Goal: Use online tool/utility: Utilize a website feature to perform a specific function

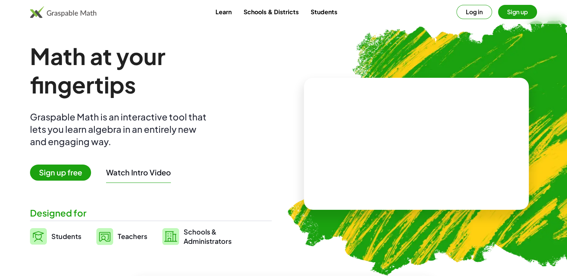
click at [516, 13] on button "Sign up" at bounding box center [517, 12] width 39 height 14
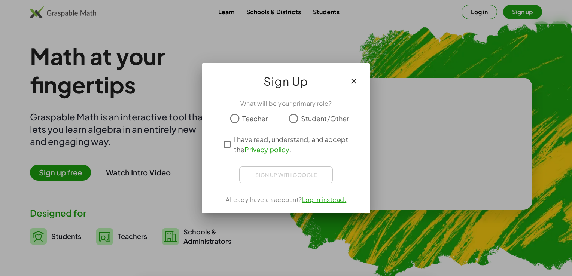
click at [303, 117] on span "Student/Other" at bounding box center [325, 119] width 48 height 10
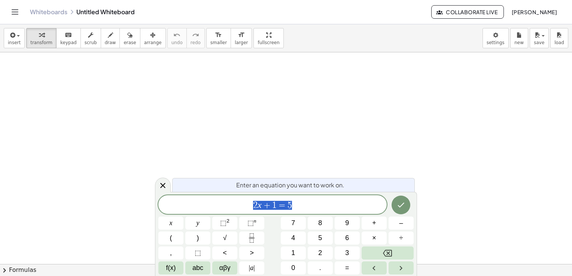
scroll to position [37, 0]
click at [171, 267] on span "f(x)" at bounding box center [171, 268] width 10 height 10
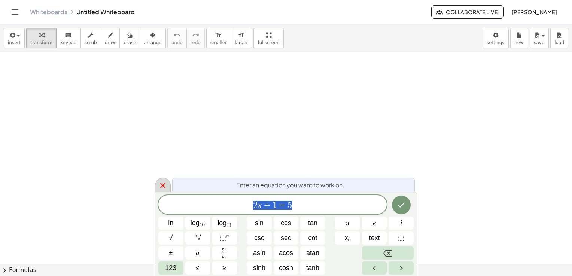
click at [164, 187] on icon at bounding box center [162, 185] width 9 height 9
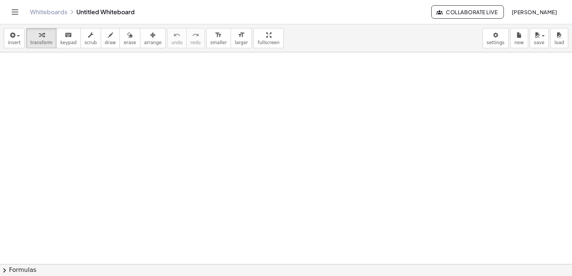
click at [263, 209] on div at bounding box center [286, 252] width 572 height 474
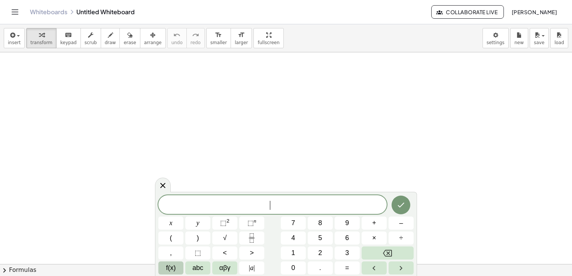
click at [170, 270] on span "f(x)" at bounding box center [171, 268] width 10 height 10
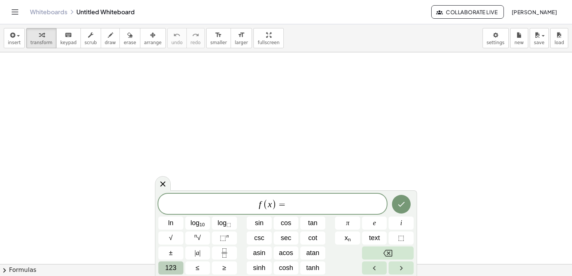
click at [167, 269] on span "123" at bounding box center [170, 268] width 11 height 10
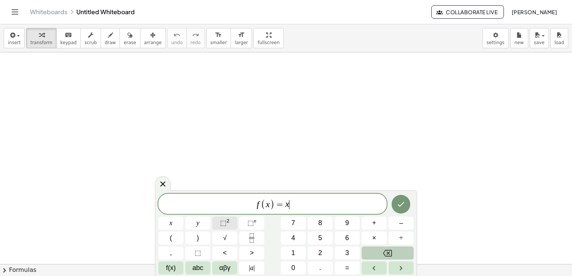
click at [217, 224] on button "⬚ 2" at bounding box center [224, 223] width 25 height 13
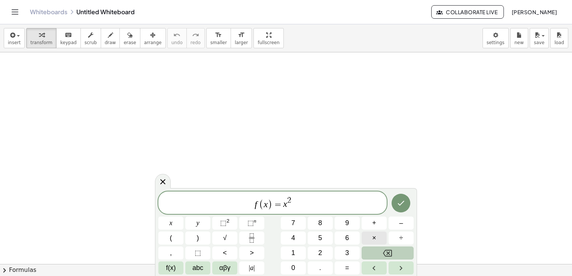
click at [381, 239] on button "×" at bounding box center [374, 238] width 25 height 13
click at [175, 269] on span "f(x)" at bounding box center [171, 268] width 10 height 10
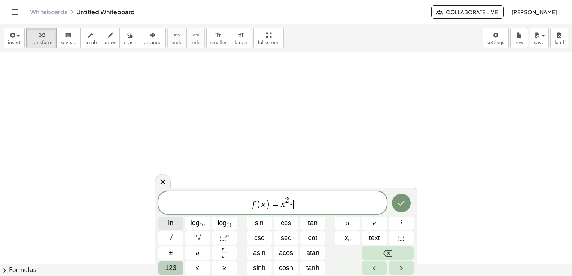
click at [179, 228] on button "ln" at bounding box center [170, 223] width 25 height 13
click at [264, 222] on button "sin" at bounding box center [259, 223] width 25 height 13
click at [396, 205] on button "Done" at bounding box center [401, 203] width 19 height 19
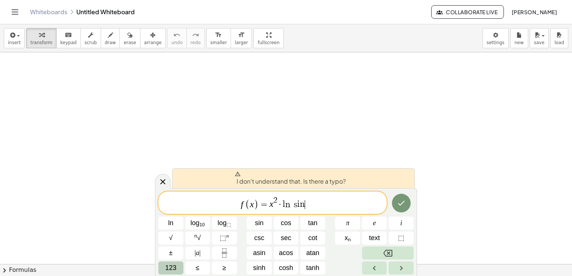
click at [315, 205] on span "f ( x ) = x 2 · l n s i n ​" at bounding box center [272, 203] width 229 height 15
click at [294, 205] on var "s" at bounding box center [295, 204] width 5 height 9
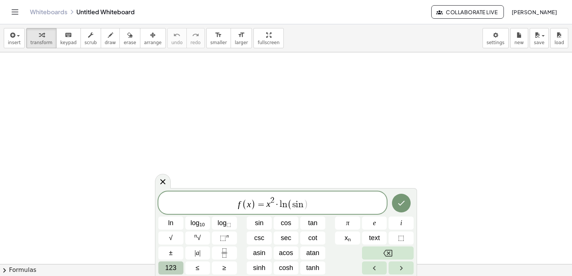
drag, startPoint x: 312, startPoint y: 205, endPoint x: 321, endPoint y: 206, distance: 8.3
click at [313, 205] on span "f ( x ) = x 2 · l n ( ​ s i n )" at bounding box center [272, 203] width 229 height 15
click at [408, 205] on button "Done" at bounding box center [401, 203] width 19 height 19
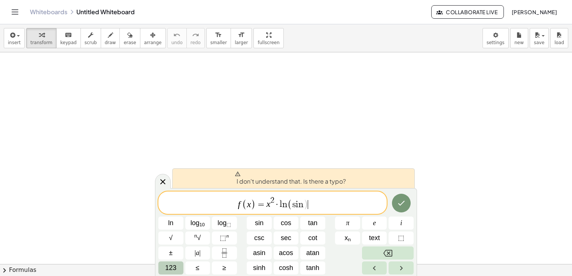
click at [293, 176] on span at bounding box center [290, 174] width 111 height 6
click at [408, 205] on button "Done" at bounding box center [401, 203] width 19 height 19
click at [263, 203] on span "=" at bounding box center [261, 204] width 11 height 9
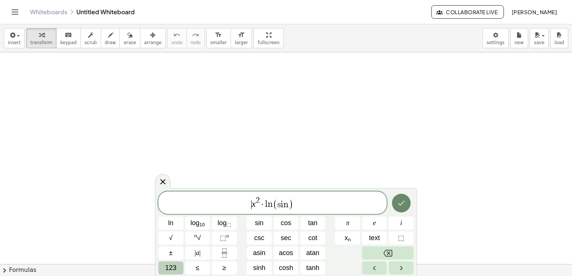
click at [402, 206] on icon "Done" at bounding box center [401, 203] width 9 height 9
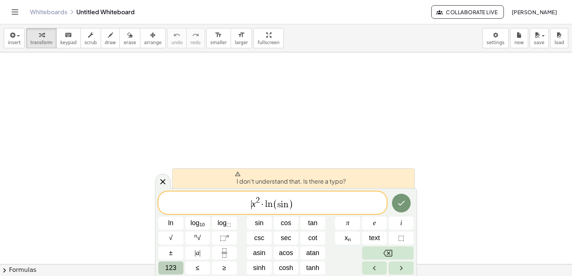
click at [174, 267] on span "123" at bounding box center [170, 268] width 11 height 10
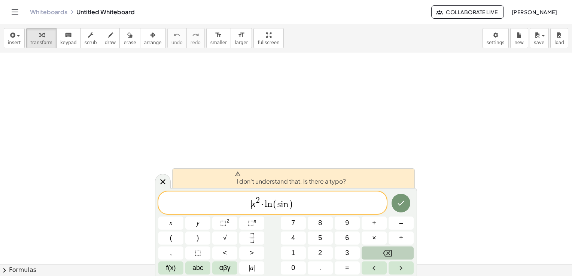
click at [258, 202] on span "2" at bounding box center [258, 201] width 4 height 8
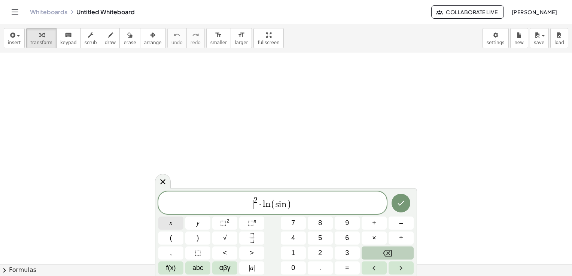
click at [166, 226] on button "x" at bounding box center [170, 223] width 25 height 13
click at [397, 203] on icon "Done" at bounding box center [401, 203] width 9 height 9
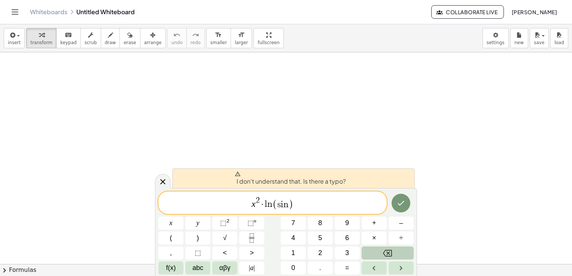
click at [289, 208] on span ")" at bounding box center [291, 204] width 5 height 11
click at [172, 223] on span "x" at bounding box center [171, 223] width 3 height 10
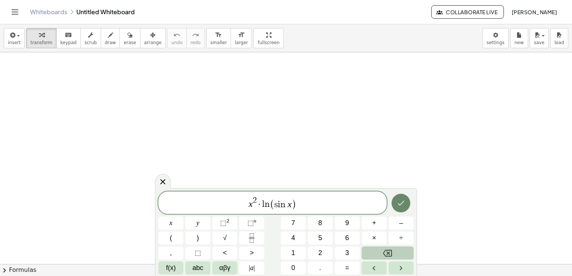
click at [406, 202] on icon "Done" at bounding box center [401, 203] width 9 height 9
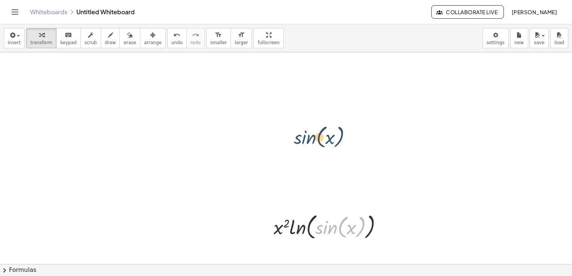
drag, startPoint x: 357, startPoint y: 234, endPoint x: 326, endPoint y: 107, distance: 131.1
click at [326, 107] on div "sin ( , x ) · x 2 · ln ( , sin ( , x ) )" at bounding box center [286, 252] width 572 height 474
drag, startPoint x: 246, startPoint y: 198, endPoint x: 387, endPoint y: 252, distance: 150.5
click at [387, 252] on div at bounding box center [286, 252] width 572 height 474
drag, startPoint x: 365, startPoint y: 231, endPoint x: 345, endPoint y: 211, distance: 28.9
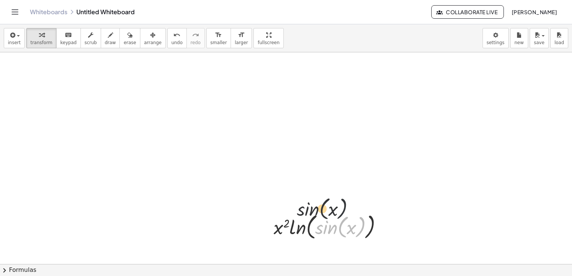
click at [345, 211] on div "sin ( , x ) · x 2 · ln ( , sin ( , x ) )" at bounding box center [329, 226] width 132 height 35
click at [384, 227] on div at bounding box center [385, 227] width 8 height 8
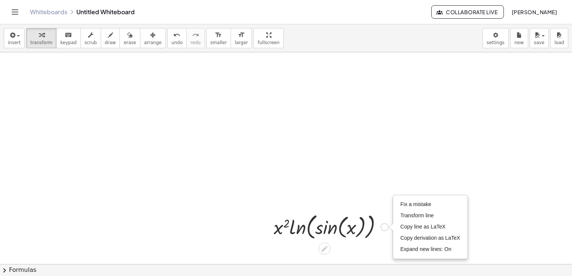
click at [385, 227] on div "Fix a mistake Transform line Copy line as LaTeX Copy derivation as LaTeX Expand…" at bounding box center [385, 227] width 8 height 8
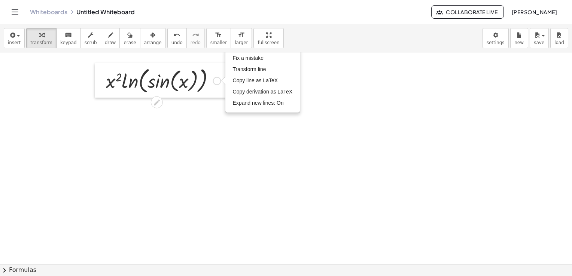
drag, startPoint x: 268, startPoint y: 231, endPoint x: 100, endPoint y: 94, distance: 216.7
click at [97, 87] on div at bounding box center [100, 80] width 11 height 35
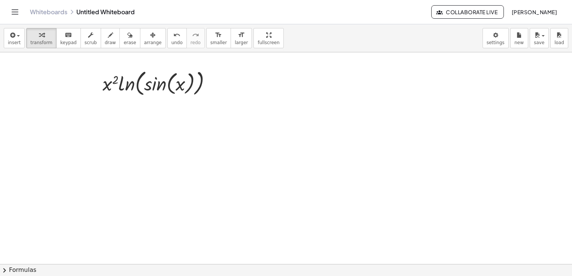
click at [203, 132] on div at bounding box center [286, 252] width 572 height 474
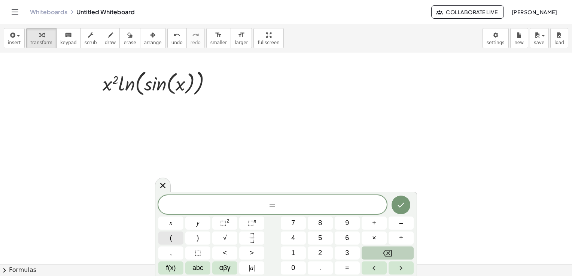
click at [172, 241] on span "(" at bounding box center [171, 238] width 2 height 10
click at [173, 227] on button "x" at bounding box center [170, 223] width 25 height 13
click at [230, 219] on button "⬚ 2" at bounding box center [224, 223] width 25 height 13
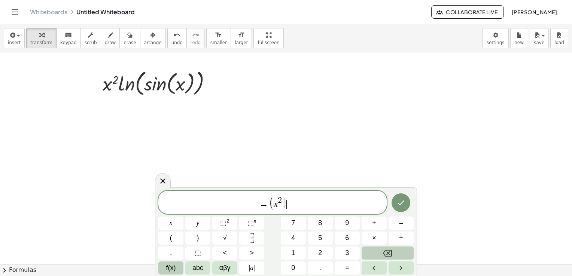
click at [168, 264] on span "f(x)" at bounding box center [171, 268] width 10 height 10
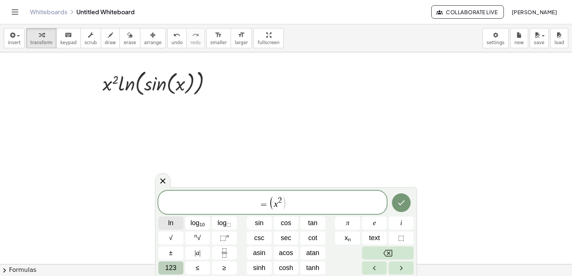
click at [165, 228] on button "ln" at bounding box center [170, 223] width 25 height 13
click at [258, 226] on span "sin" at bounding box center [259, 223] width 9 height 10
click at [181, 269] on button "123" at bounding box center [170, 268] width 25 height 13
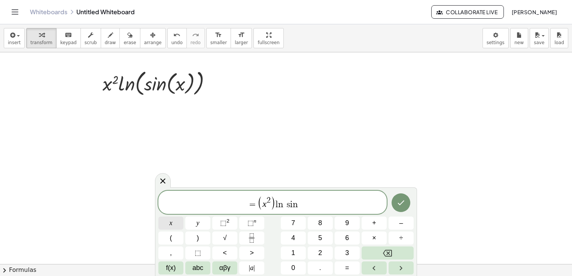
click at [171, 227] on span "x" at bounding box center [171, 223] width 3 height 10
click at [284, 206] on var "s" at bounding box center [284, 204] width 5 height 9
click at [180, 238] on button "(" at bounding box center [170, 238] width 25 height 13
click at [306, 203] on span "= ( x 2 ) l n ( ​ s i n x )" at bounding box center [272, 203] width 229 height 15
click at [378, 224] on button "+" at bounding box center [374, 223] width 25 height 13
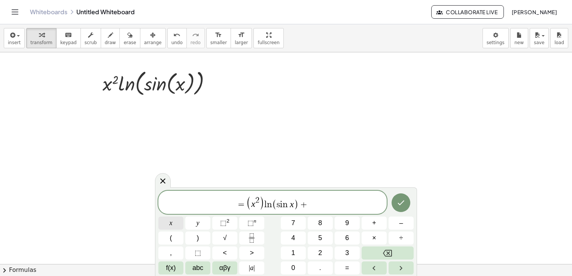
click at [176, 228] on button "x" at bounding box center [170, 223] width 25 height 13
click at [221, 227] on button "⬚ 2" at bounding box center [224, 223] width 25 height 13
click at [172, 242] on span "(" at bounding box center [171, 238] width 2 height 10
click at [175, 269] on span "f(x)" at bounding box center [171, 268] width 10 height 10
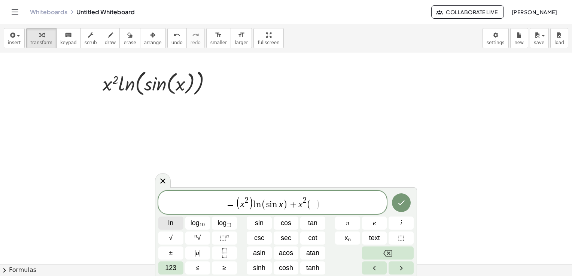
click at [172, 226] on span "ln" at bounding box center [170, 223] width 5 height 10
click at [258, 220] on span "sin" at bounding box center [259, 223] width 9 height 10
click at [175, 266] on span "123" at bounding box center [170, 268] width 11 height 10
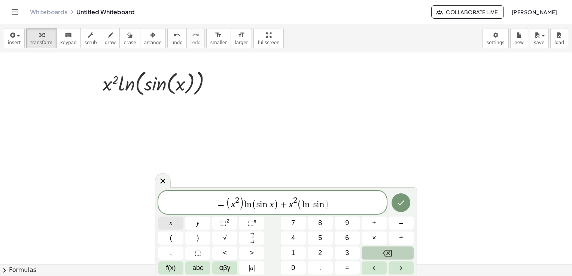
click at [171, 227] on span "x" at bounding box center [171, 223] width 3 height 10
click at [311, 207] on var "s" at bounding box center [311, 204] width 5 height 9
click at [181, 238] on button "(" at bounding box center [170, 238] width 25 height 13
click at [355, 204] on span "= ( x 2 ) l n ( s i n x ) + x 2 ( l n ( ​ s i n x ) )" at bounding box center [272, 202] width 229 height 16
click at [403, 201] on icon "Done" at bounding box center [401, 202] width 7 height 5
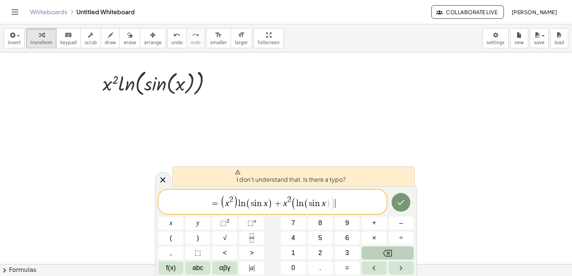
click at [351, 208] on span "= ( x 2 ) l n ( s i n x ) + x 2 ( l n ( s i n x ) ) ​" at bounding box center [272, 202] width 229 height 16
click at [222, 204] on span "(" at bounding box center [222, 202] width 5 height 14
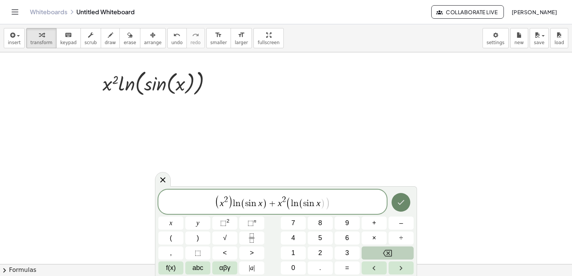
click at [398, 207] on button "Done" at bounding box center [401, 202] width 19 height 19
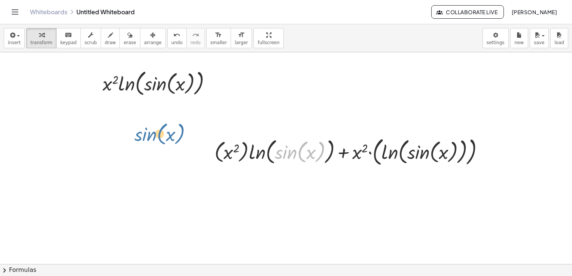
drag, startPoint x: 304, startPoint y: 158, endPoint x: 158, endPoint y: 139, distance: 147.0
click at [158, 139] on div "· x 2 · ln ( , sin ( , x ) ) Fix a mistake Transform line Copy line as LaTeX Co…" at bounding box center [286, 252] width 572 height 474
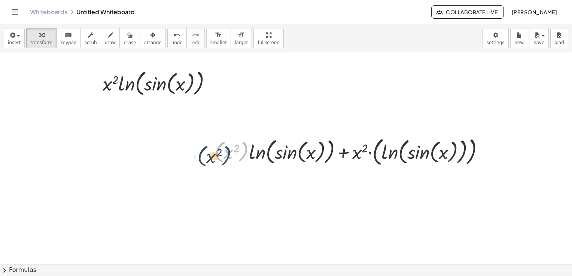
click at [224, 160] on div at bounding box center [352, 151] width 283 height 34
click at [484, 152] on div at bounding box center [486, 152] width 8 height 8
drag, startPoint x: 486, startPoint y: 152, endPoint x: 204, endPoint y: 81, distance: 290.8
click at [204, 81] on div "· x 2 · ln ( , sin ( , x ) ) Fix a mistake Transform line Copy line as LaTeX Co…" at bounding box center [286, 252] width 572 height 474
drag, startPoint x: 353, startPoint y: 153, endPoint x: 348, endPoint y: 154, distance: 4.3
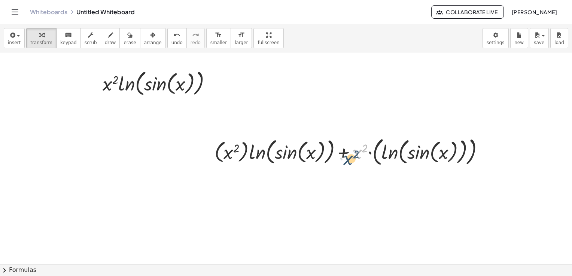
click at [347, 155] on div at bounding box center [352, 151] width 283 height 34
drag, startPoint x: 177, startPoint y: 129, endPoint x: 540, endPoint y: 172, distance: 365.6
click at [540, 172] on div at bounding box center [286, 252] width 572 height 474
drag, startPoint x: 458, startPoint y: 160, endPoint x: 455, endPoint y: 175, distance: 14.5
click at [455, 175] on div "· x 2 · ln ( , sin ( , x ) ) Fix a mistake Transform line Copy line as LaTeX Co…" at bounding box center [286, 252] width 572 height 474
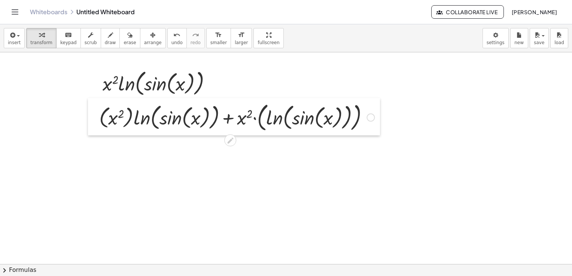
drag, startPoint x: 213, startPoint y: 160, endPoint x: 97, endPoint y: 125, distance: 120.4
click at [97, 125] on div at bounding box center [93, 117] width 11 height 38
click at [111, 91] on div at bounding box center [160, 82] width 123 height 31
click at [107, 90] on div at bounding box center [160, 82] width 123 height 31
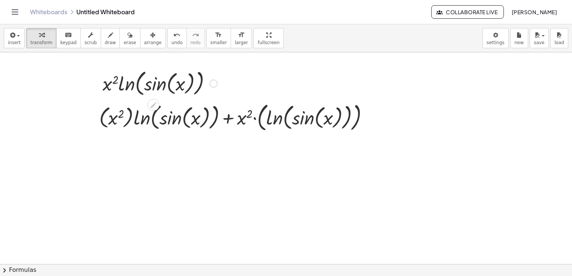
click at [105, 85] on div at bounding box center [160, 82] width 123 height 31
click at [208, 82] on div at bounding box center [160, 82] width 123 height 31
click at [155, 107] on icon at bounding box center [153, 105] width 8 height 8
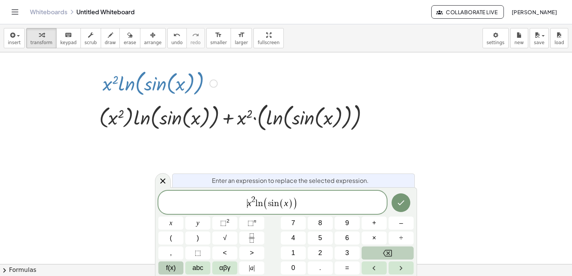
click at [176, 265] on button "f(x)" at bounding box center [170, 268] width 25 height 13
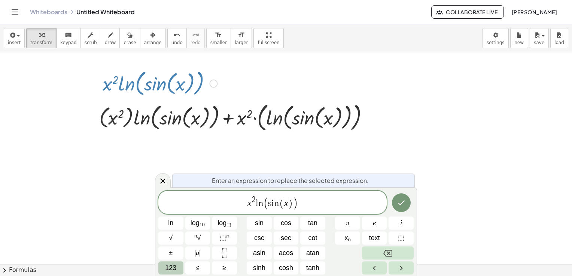
click at [176, 265] on button "123" at bounding box center [170, 268] width 25 height 13
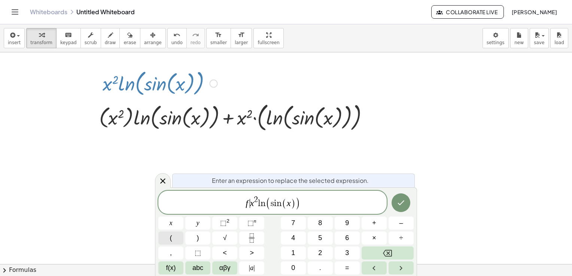
click at [178, 238] on button "(" at bounding box center [170, 238] width 25 height 13
click at [174, 222] on button "x" at bounding box center [170, 223] width 25 height 13
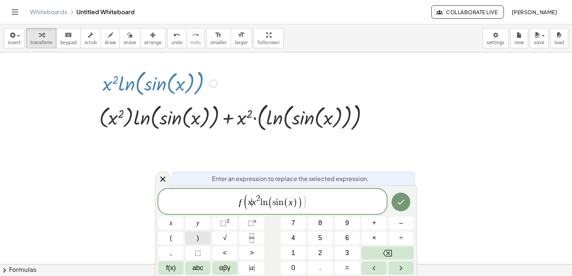
click at [194, 239] on button ")" at bounding box center [197, 238] width 25 height 13
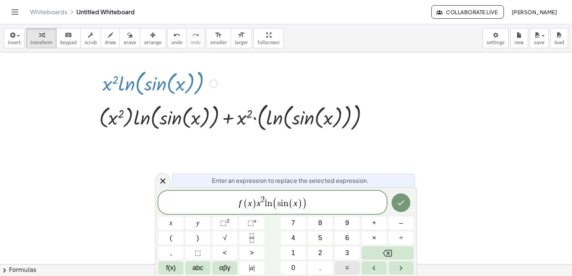
click at [350, 264] on button "=" at bounding box center [347, 268] width 25 height 13
click at [403, 201] on icon "Done" at bounding box center [401, 203] width 9 height 9
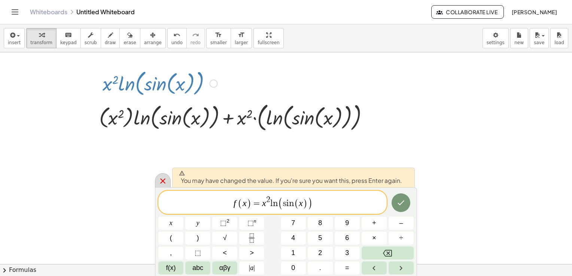
click at [166, 181] on icon at bounding box center [162, 181] width 9 height 9
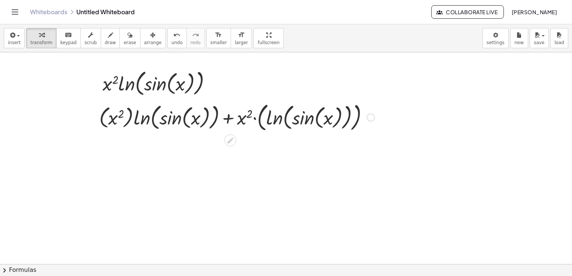
click at [202, 130] on div at bounding box center [237, 117] width 283 height 34
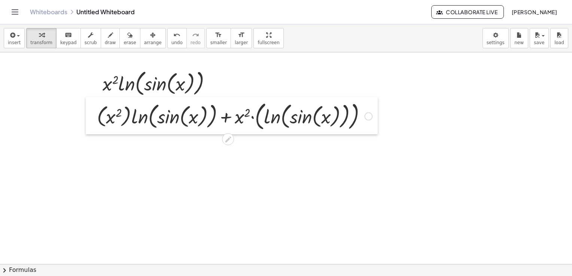
click at [97, 127] on div at bounding box center [91, 116] width 11 height 38
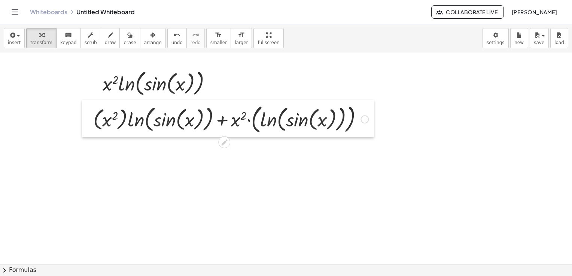
drag, startPoint x: 95, startPoint y: 128, endPoint x: 91, endPoint y: 131, distance: 4.8
click at [91, 131] on div at bounding box center [87, 119] width 11 height 38
click at [90, 132] on div at bounding box center [86, 120] width 11 height 38
click at [103, 124] on div at bounding box center [229, 119] width 283 height 34
click at [155, 119] on div at bounding box center [231, 119] width 283 height 34
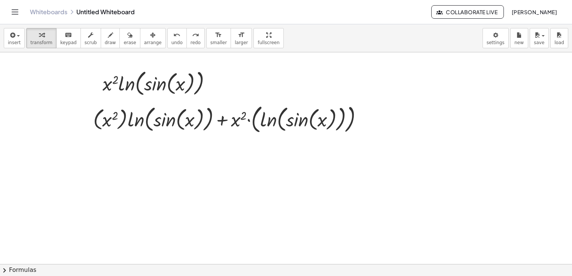
click at [125, 158] on div at bounding box center [286, 252] width 572 height 474
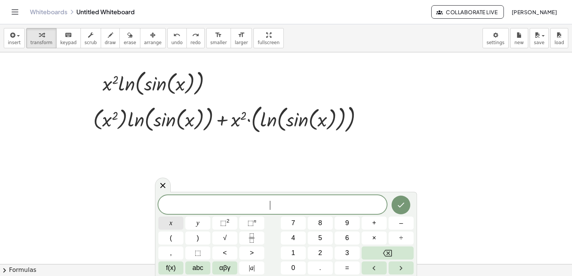
click at [176, 226] on button "x" at bounding box center [170, 223] width 25 height 13
click at [221, 230] on button "⬚ 2" at bounding box center [224, 223] width 25 height 13
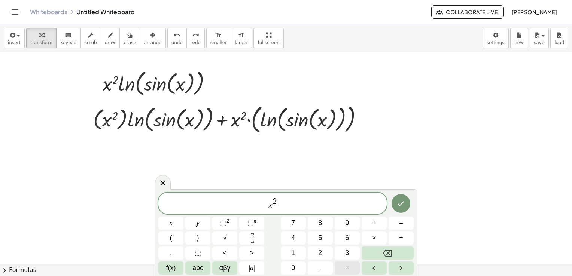
click at [346, 265] on span "=" at bounding box center [347, 268] width 4 height 10
click at [318, 252] on span "2" at bounding box center [320, 253] width 4 height 10
click at [179, 223] on button "x" at bounding box center [170, 223] width 25 height 13
click at [170, 269] on span "f(x)" at bounding box center [171, 268] width 10 height 10
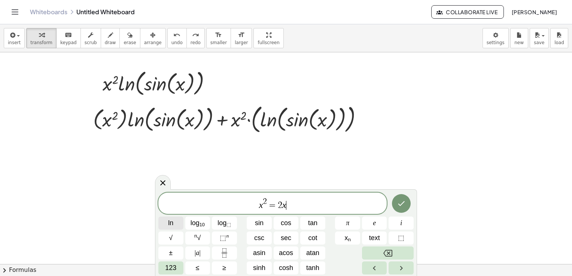
click at [169, 221] on span "ln" at bounding box center [170, 223] width 5 height 10
click at [285, 203] on var "l" at bounding box center [284, 205] width 4 height 9
click at [284, 205] on var "l" at bounding box center [284, 205] width 4 height 9
click at [283, 205] on var "l" at bounding box center [284, 205] width 4 height 9
click at [172, 267] on span "123" at bounding box center [170, 268] width 11 height 10
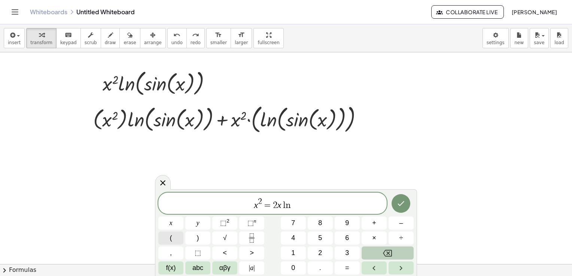
click at [178, 238] on button "(" at bounding box center [170, 238] width 25 height 13
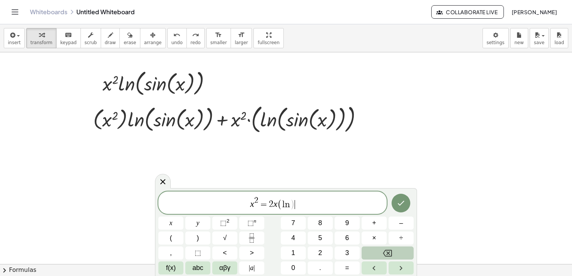
click at [295, 206] on span "x 2 = 2 x ( l n ) ​" at bounding box center [272, 203] width 229 height 15
click at [292, 206] on span ")" at bounding box center [292, 204] width 5 height 11
click at [171, 269] on span "f(x)" at bounding box center [171, 268] width 10 height 10
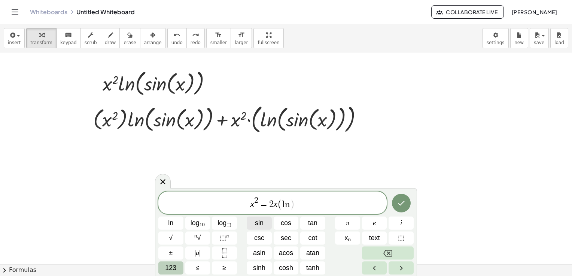
click at [257, 225] on span "sin" at bounding box center [259, 223] width 9 height 10
click at [178, 270] on button "123" at bounding box center [170, 268] width 25 height 13
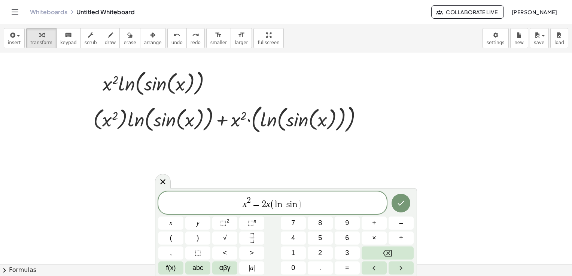
click at [285, 203] on var "s" at bounding box center [287, 204] width 5 height 9
click at [176, 238] on button "(" at bounding box center [170, 238] width 25 height 13
click at [295, 202] on span "s i n ​" at bounding box center [290, 203] width 11 height 9
click at [172, 225] on span "x" at bounding box center [171, 223] width 3 height 10
click at [309, 203] on span "x 2 = 2 x ( l n ( s i n x ) ) ​" at bounding box center [272, 203] width 229 height 15
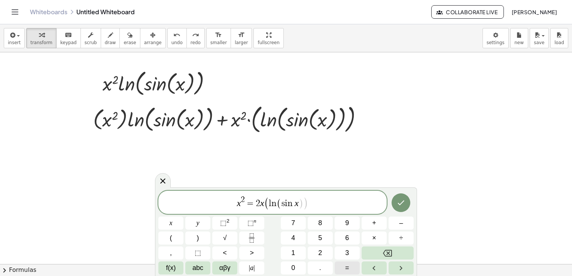
click at [347, 264] on span "=" at bounding box center [347, 268] width 4 height 10
click at [175, 236] on button "(" at bounding box center [170, 238] width 25 height 13
click at [248, 235] on icon "Fraction" at bounding box center [251, 238] width 9 height 9
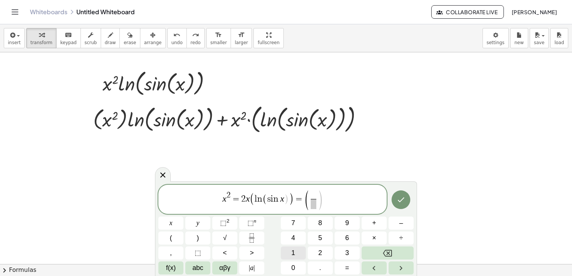
click at [295, 252] on span "1" at bounding box center [293, 253] width 4 height 10
click at [319, 205] on span ")" at bounding box center [321, 201] width 6 height 22
click at [315, 205] on span at bounding box center [314, 204] width 6 height 10
click at [177, 264] on button "f(x)" at bounding box center [170, 268] width 25 height 13
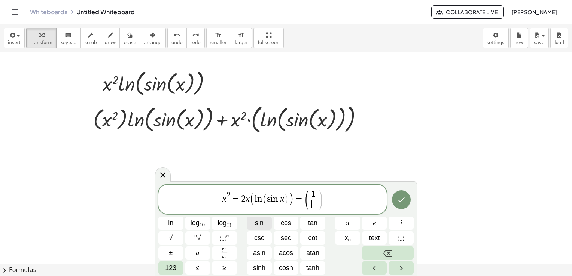
click at [257, 223] on span "sin" at bounding box center [259, 223] width 9 height 10
click at [179, 267] on button "123" at bounding box center [170, 268] width 25 height 13
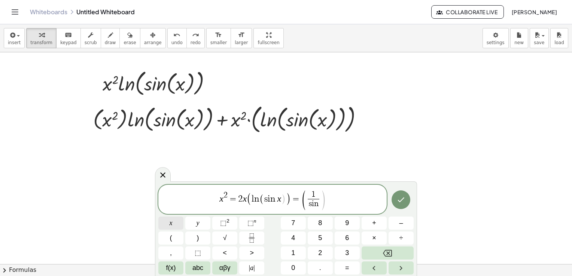
click at [174, 226] on button "x" at bounding box center [170, 223] width 25 height 13
click at [325, 200] on span ")" at bounding box center [326, 201] width 6 height 22
click at [327, 200] on span ")" at bounding box center [326, 201] width 6 height 22
click at [175, 236] on button "(" at bounding box center [170, 238] width 25 height 13
click at [176, 266] on button "f(x)" at bounding box center [170, 268] width 25 height 13
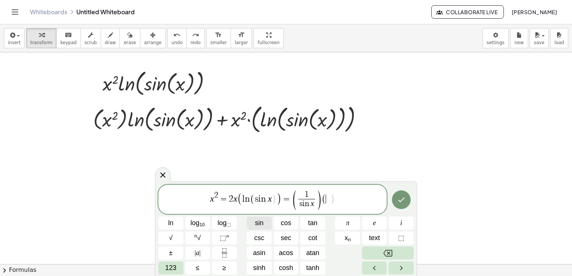
click at [263, 225] on span "sin" at bounding box center [259, 223] width 9 height 10
click at [173, 268] on span "123" at bounding box center [170, 268] width 11 height 10
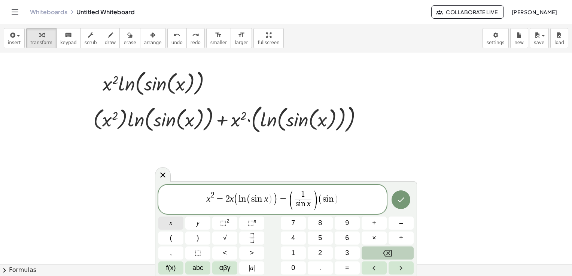
click at [172, 226] on button "x" at bounding box center [170, 223] width 25 height 13
click at [347, 269] on span "=" at bounding box center [347, 268] width 4 height 10
click at [376, 254] on button "Backspace" at bounding box center [388, 253] width 52 height 13
click at [343, 198] on span "x 2 = 2 x ( l n ( s i n x ) ) = ( 1 s i n x ​ ) ( s i n x ​ )" at bounding box center [272, 200] width 229 height 21
click at [346, 268] on span "=" at bounding box center [347, 268] width 4 height 10
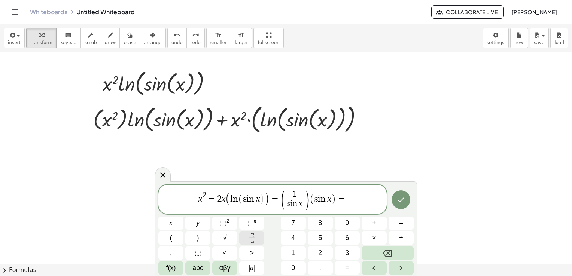
click at [256, 238] on icon "Fraction" at bounding box center [251, 238] width 9 height 9
click at [180, 268] on button "f(x)" at bounding box center [170, 268] width 25 height 13
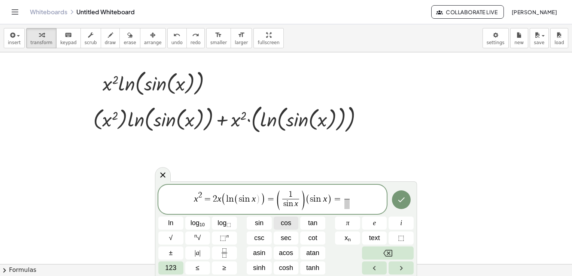
click at [288, 226] on span "cos" at bounding box center [286, 223] width 10 height 10
click at [175, 268] on span "123" at bounding box center [170, 268] width 11 height 10
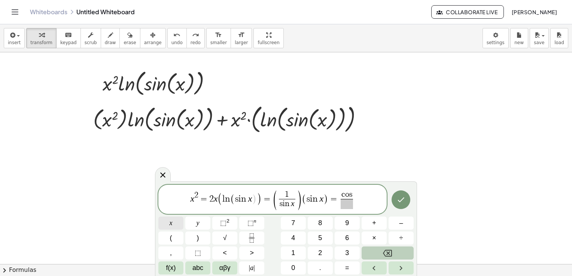
click at [177, 226] on button "x" at bounding box center [170, 223] width 25 height 13
click at [345, 206] on span at bounding box center [347, 204] width 18 height 10
click at [170, 269] on span "f(x)" at bounding box center [171, 268] width 10 height 10
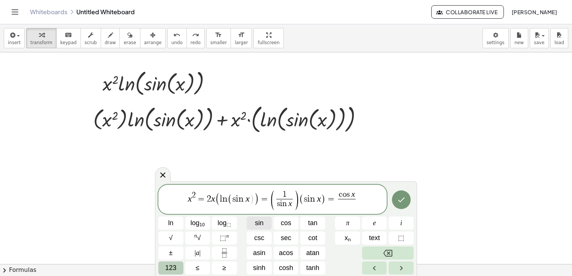
click at [266, 221] on button "sin" at bounding box center [259, 223] width 25 height 13
click at [174, 269] on span "123" at bounding box center [170, 268] width 11 height 10
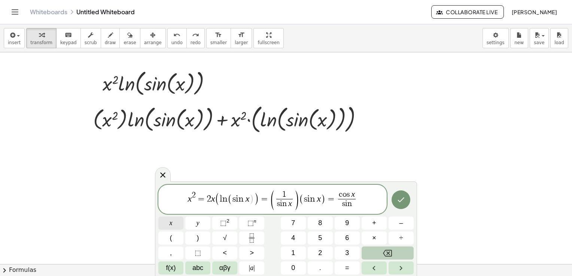
click at [173, 227] on button "x" at bounding box center [170, 223] width 25 height 13
click at [361, 200] on span "x 2 = 2 x ( l n ( s i n x ) ) = ( 1 s i n x ​ ) ( s i n x ) = c o s x s i n x ​…" at bounding box center [272, 200] width 229 height 21
click at [342, 270] on button "=" at bounding box center [347, 268] width 25 height 13
click at [175, 269] on span "f(x)" at bounding box center [171, 268] width 10 height 10
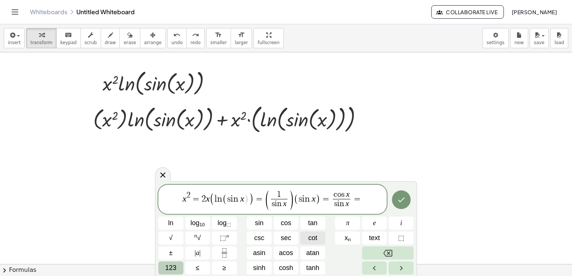
click at [317, 238] on span "cot" at bounding box center [313, 238] width 9 height 10
click at [179, 266] on button "123" at bounding box center [170, 268] width 25 height 13
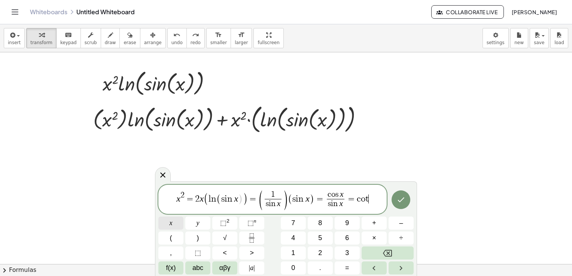
click at [175, 229] on button "x" at bounding box center [170, 223] width 25 height 13
click at [406, 200] on button "Done" at bounding box center [401, 200] width 19 height 19
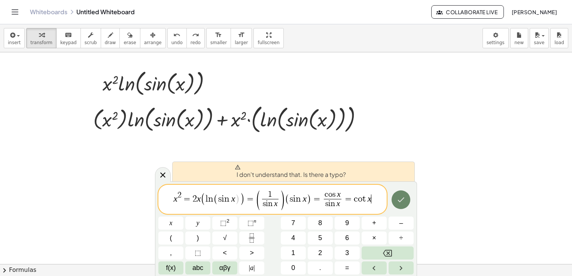
click at [406, 203] on button "Done" at bounding box center [401, 200] width 19 height 19
click at [402, 199] on icon "Done" at bounding box center [401, 200] width 9 height 9
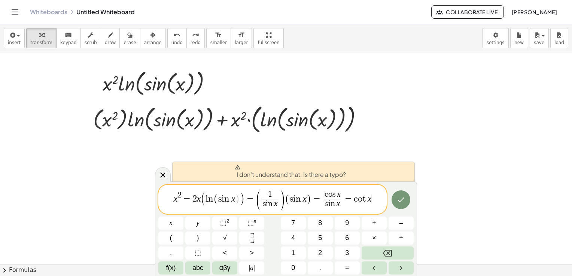
click at [369, 199] on var "x" at bounding box center [370, 199] width 4 height 10
click at [375, 202] on span "x 2 = 2 x ( l n ( s i n x ) ) = ( 1 s i n x ​ ) ( s i n x ) = c o s x s i n x ​…" at bounding box center [272, 200] width 229 height 21
click at [238, 202] on span ")" at bounding box center [237, 199] width 5 height 11
click at [405, 202] on icon "Done" at bounding box center [401, 200] width 9 height 9
click at [403, 201] on icon "Done" at bounding box center [401, 200] width 9 height 9
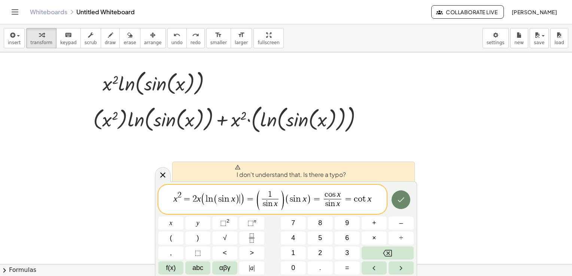
click at [404, 201] on icon "Done" at bounding box center [401, 200] width 9 height 9
click at [404, 200] on icon "Done" at bounding box center [401, 200] width 9 height 9
click at [403, 201] on icon "Done" at bounding box center [401, 200] width 9 height 9
click at [204, 199] on span "(" at bounding box center [203, 199] width 5 height 13
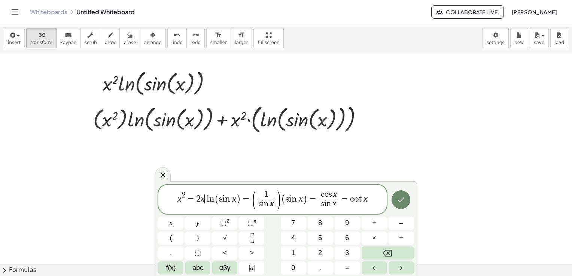
click at [405, 201] on icon "Done" at bounding box center [401, 200] width 9 height 9
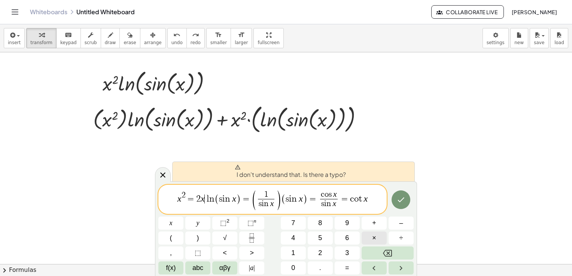
click at [381, 239] on button "×" at bounding box center [374, 238] width 25 height 13
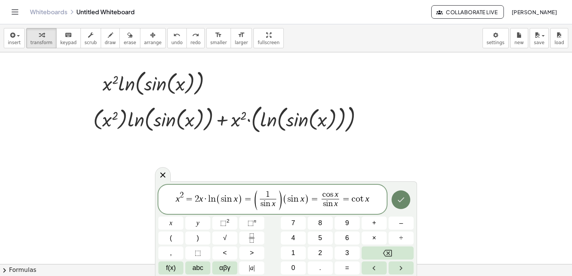
click at [396, 203] on button "Done" at bounding box center [401, 200] width 19 height 19
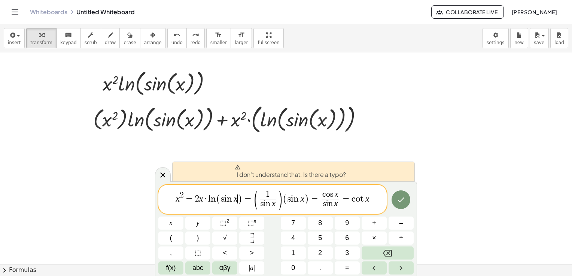
click at [237, 200] on span "s i n x ​" at bounding box center [229, 199] width 17 height 9
click at [303, 199] on var "x" at bounding box center [303, 199] width 4 height 10
click at [179, 197] on var "x" at bounding box center [178, 199] width 4 height 10
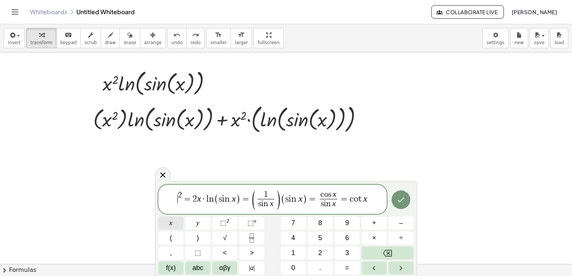
click at [175, 221] on button "x" at bounding box center [170, 223] width 25 height 13
click at [202, 199] on var "x" at bounding box center [201, 199] width 4 height 10
click at [178, 224] on button "x" at bounding box center [170, 223] width 25 height 13
click at [408, 200] on button "Done" at bounding box center [401, 200] width 19 height 19
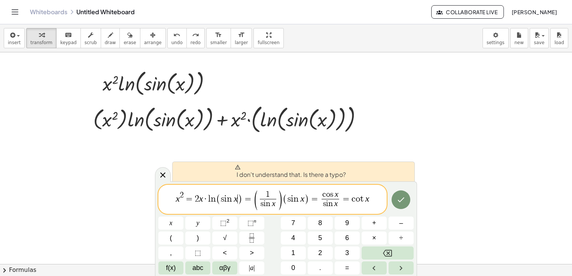
click at [237, 201] on var "x" at bounding box center [236, 199] width 4 height 10
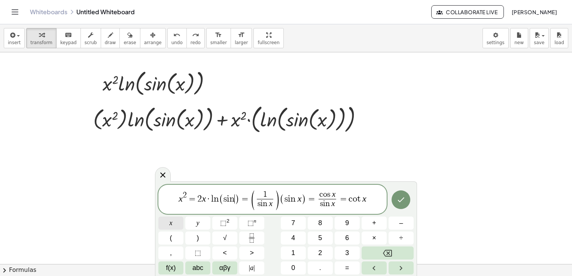
click at [166, 224] on button "x" at bounding box center [170, 223] width 25 height 13
click at [170, 221] on span "x" at bounding box center [171, 223] width 3 height 10
click at [276, 205] on span "s i n x" at bounding box center [268, 204] width 16 height 10
click at [171, 224] on span "x" at bounding box center [171, 223] width 3 height 10
click at [305, 202] on span ")" at bounding box center [307, 199] width 5 height 11
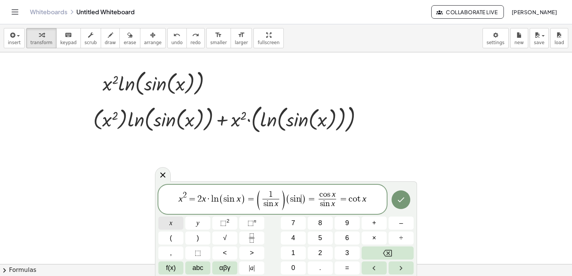
click at [175, 224] on button "x" at bounding box center [170, 223] width 25 height 13
click at [336, 193] on var "x" at bounding box center [337, 194] width 4 height 9
click at [178, 223] on button "x" at bounding box center [170, 223] width 25 height 13
click at [339, 204] on span "s i n x ​" at bounding box center [331, 204] width 18 height 10
click at [174, 221] on button "x" at bounding box center [170, 223] width 25 height 13
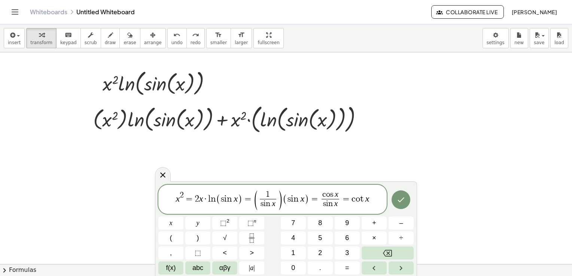
click at [368, 198] on var "x" at bounding box center [368, 199] width 4 height 10
click at [178, 224] on button "x" at bounding box center [170, 223] width 25 height 13
click at [396, 200] on button "Done" at bounding box center [401, 200] width 19 height 19
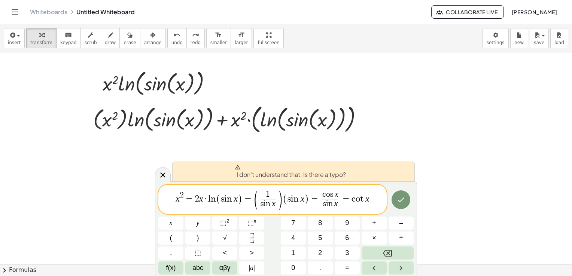
click at [184, 217] on div at bounding box center [170, 223] width 25 height 13
click at [410, 201] on button "Done" at bounding box center [401, 200] width 19 height 19
click at [436, 174] on div at bounding box center [286, 252] width 572 height 474
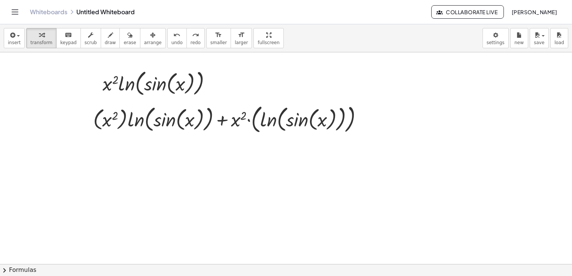
click at [253, 156] on div at bounding box center [286, 252] width 572 height 474
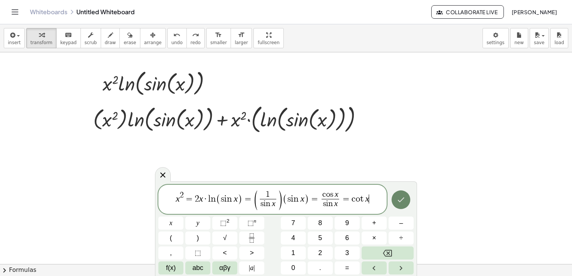
click at [401, 203] on icon "Done" at bounding box center [401, 200] width 9 height 9
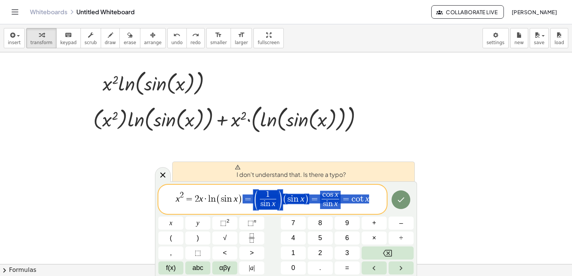
drag, startPoint x: 379, startPoint y: 199, endPoint x: 248, endPoint y: 195, distance: 131.2
click at [248, 195] on span "x 2 = 2 x · l n ( s i n x ) = ( 1 s i n x ​ ) ( s i n x ) = c o s x s i n x ​ =…" at bounding box center [272, 200] width 229 height 21
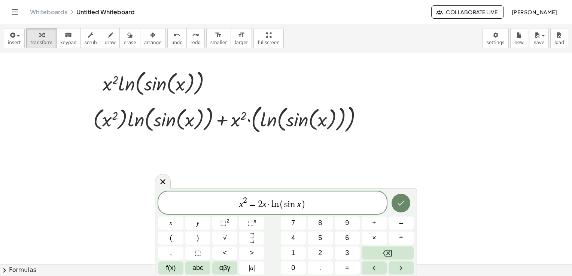
click at [409, 204] on button "Done" at bounding box center [401, 203] width 19 height 19
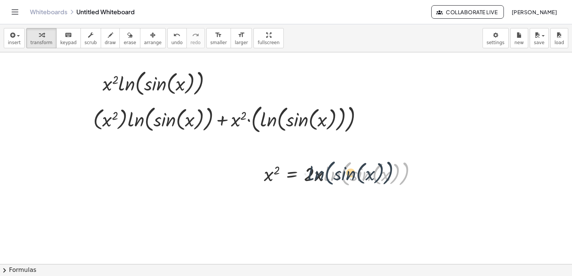
drag, startPoint x: 345, startPoint y: 180, endPoint x: 328, endPoint y: 179, distance: 17.6
click at [328, 178] on div at bounding box center [343, 173] width 167 height 31
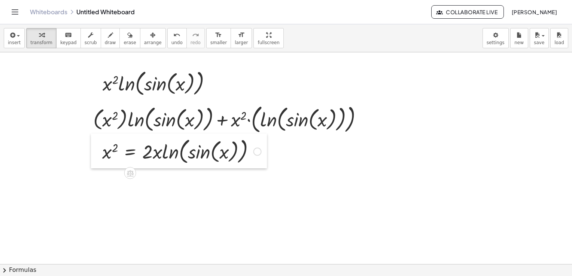
drag, startPoint x: 264, startPoint y: 172, endPoint x: 94, endPoint y: 147, distance: 171.2
click at [95, 147] on div at bounding box center [96, 151] width 11 height 35
drag, startPoint x: 94, startPoint y: 147, endPoint x: 101, endPoint y: 150, distance: 6.9
click at [101, 150] on div at bounding box center [95, 151] width 11 height 35
click at [205, 195] on div at bounding box center [286, 252] width 572 height 474
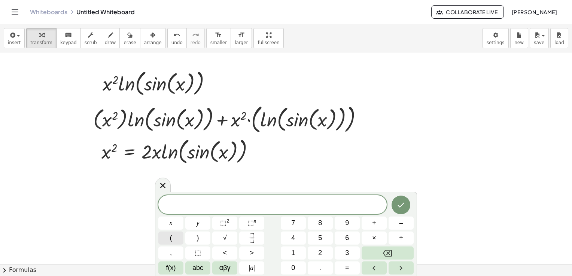
click at [169, 239] on button "(" at bounding box center [170, 238] width 25 height 13
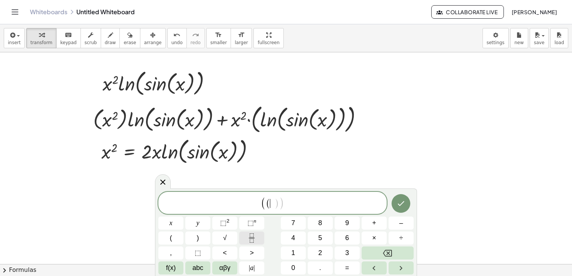
click at [249, 237] on icon "Fraction" at bounding box center [251, 238] width 9 height 9
click at [246, 237] on button "Fraction" at bounding box center [251, 238] width 25 height 13
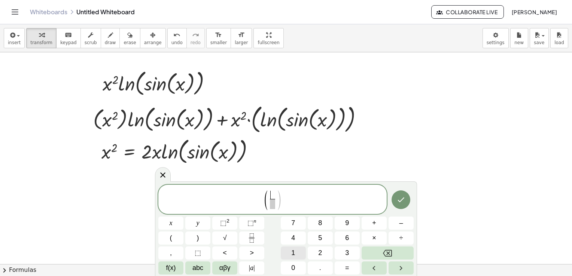
click at [294, 250] on span "1" at bounding box center [293, 253] width 4 height 10
click at [273, 203] on span "​" at bounding box center [273, 204] width 6 height 10
click at [173, 270] on span "f(x)" at bounding box center [171, 268] width 10 height 10
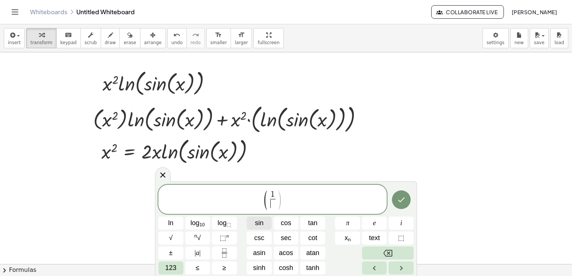
click at [268, 222] on button "sin" at bounding box center [259, 223] width 25 height 13
click at [174, 269] on span "123" at bounding box center [170, 268] width 11 height 10
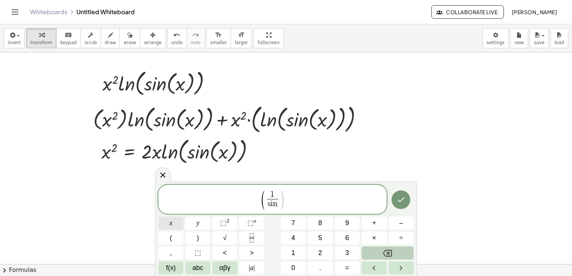
click at [177, 227] on button "x" at bounding box center [170, 223] width 25 height 13
click at [296, 196] on span "( 1 s i n x ​ ​ )" at bounding box center [272, 200] width 229 height 21
click at [173, 238] on button "(" at bounding box center [170, 238] width 25 height 13
click at [179, 269] on button "f(x)" at bounding box center [170, 268] width 25 height 13
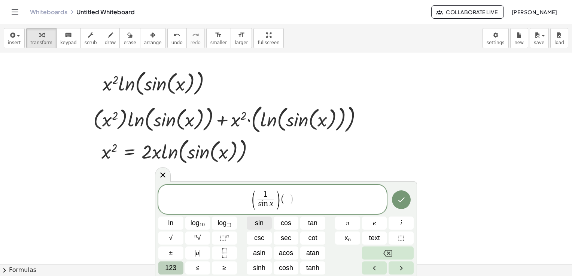
click at [258, 224] on span "sin" at bounding box center [259, 223] width 9 height 10
click at [178, 266] on button "123" at bounding box center [170, 268] width 25 height 13
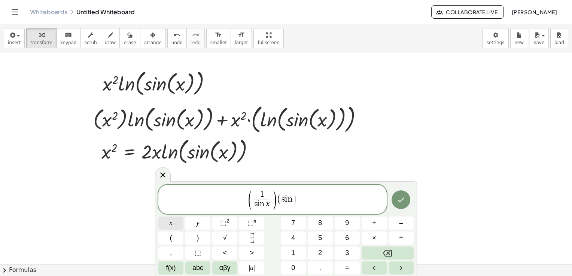
click at [181, 227] on button "x" at bounding box center [170, 223] width 25 height 13
click at [405, 200] on icon "Done" at bounding box center [401, 200] width 9 height 9
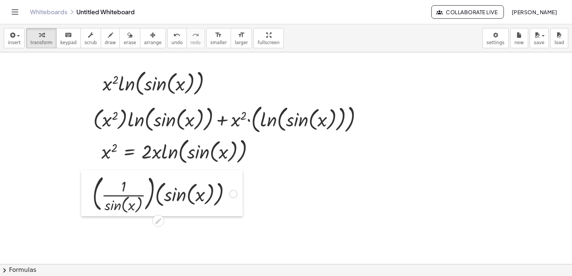
drag, startPoint x: 215, startPoint y: 218, endPoint x: 91, endPoint y: 194, distance: 126.7
click at [91, 194] on div at bounding box center [86, 193] width 11 height 46
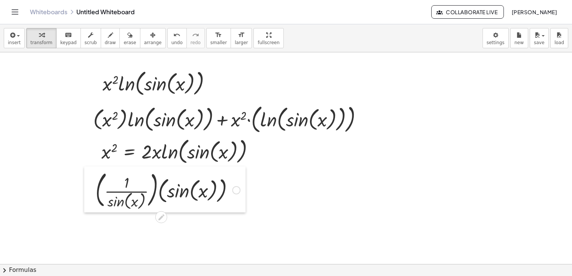
drag, startPoint x: 91, startPoint y: 194, endPoint x: 94, endPoint y: 190, distance: 5.6
click at [94, 190] on div at bounding box center [89, 190] width 11 height 46
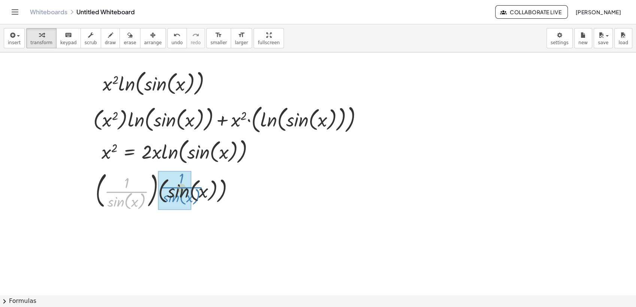
drag, startPoint x: 131, startPoint y: 192, endPoint x: 192, endPoint y: 189, distance: 60.8
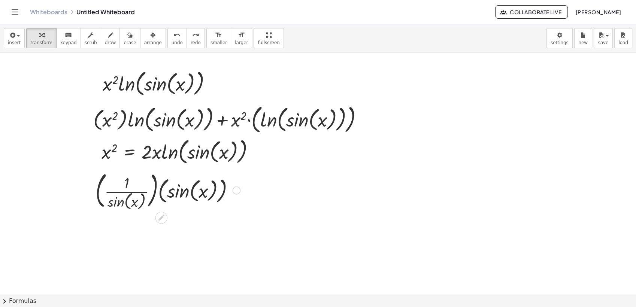
click at [145, 197] on div at bounding box center [168, 190] width 152 height 42
click at [184, 194] on div at bounding box center [168, 190] width 152 height 42
drag, startPoint x: 126, startPoint y: 184, endPoint x: 195, endPoint y: 195, distance: 69.4
click at [195, 195] on div at bounding box center [168, 190] width 152 height 42
drag, startPoint x: 180, startPoint y: 193, endPoint x: 113, endPoint y: 184, distance: 67.4
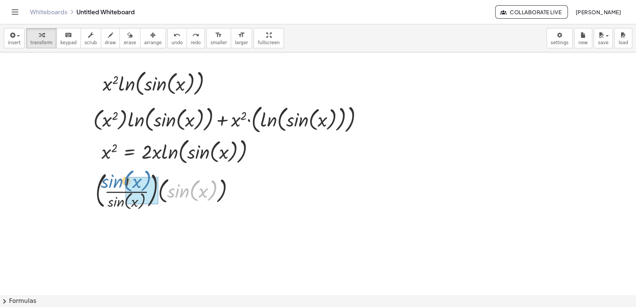
click at [113, 184] on div at bounding box center [168, 190] width 152 height 42
drag, startPoint x: 127, startPoint y: 203, endPoint x: 130, endPoint y: 184, distance: 18.9
drag, startPoint x: 184, startPoint y: 191, endPoint x: 192, endPoint y: 186, distance: 9.8
click at [192, 186] on div at bounding box center [168, 190] width 152 height 42
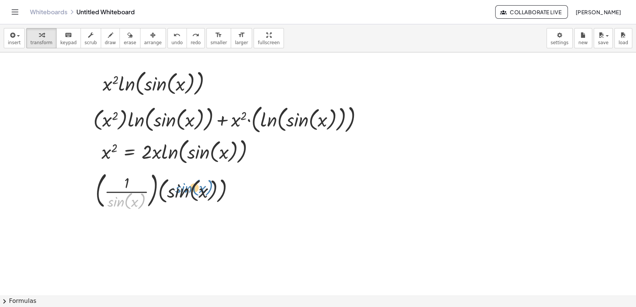
drag, startPoint x: 127, startPoint y: 203, endPoint x: 193, endPoint y: 188, distance: 66.8
click at [193, 188] on div at bounding box center [168, 190] width 152 height 42
drag, startPoint x: 118, startPoint y: 200, endPoint x: 167, endPoint y: 193, distance: 49.9
click at [167, 193] on div at bounding box center [168, 190] width 152 height 42
drag, startPoint x: 126, startPoint y: 184, endPoint x: 202, endPoint y: 190, distance: 76.3
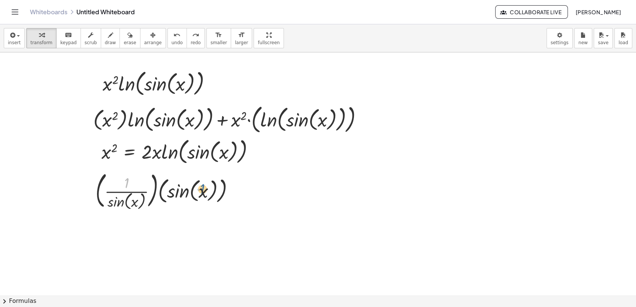
click at [202, 190] on div at bounding box center [168, 190] width 152 height 42
drag, startPoint x: 187, startPoint y: 194, endPoint x: 129, endPoint y: 188, distance: 58.4
drag, startPoint x: 130, startPoint y: 202, endPoint x: 131, endPoint y: 187, distance: 15.0
click at [131, 187] on div at bounding box center [168, 190] width 152 height 42
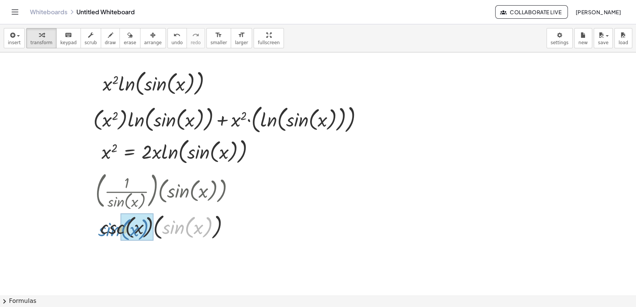
drag, startPoint x: 175, startPoint y: 229, endPoint x: 111, endPoint y: 232, distance: 64.1
click at [111, 232] on div at bounding box center [168, 226] width 152 height 31
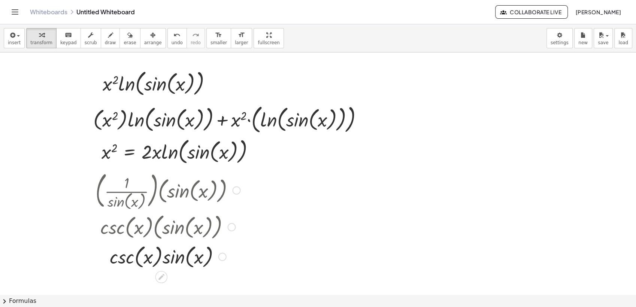
drag, startPoint x: 262, startPoint y: 273, endPoint x: 133, endPoint y: 231, distance: 135.9
click at [133, 231] on div "· x 2 · ln ( , sin ( , x ) ) Fix a mistake Transform line Copy line as LaTeX Co…" at bounding box center [318, 258] width 636 height 486
click at [175, 252] on div at bounding box center [168, 256] width 152 height 28
click at [180, 259] on div at bounding box center [168, 256] width 152 height 28
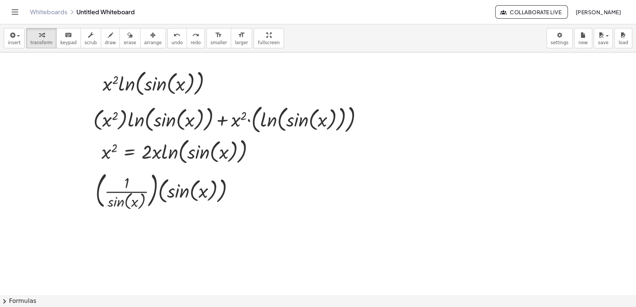
click at [258, 214] on div at bounding box center [318, 258] width 636 height 486
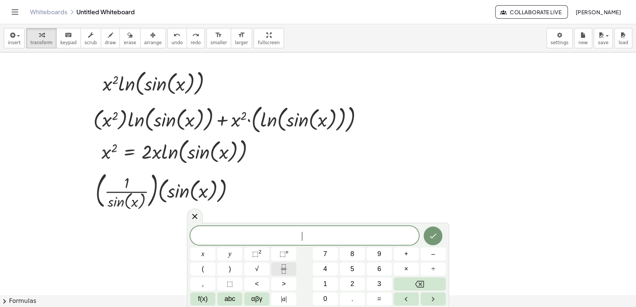
click at [291, 268] on button "Fraction" at bounding box center [283, 269] width 25 height 13
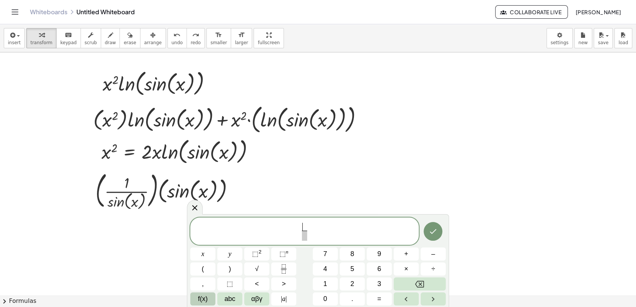
click at [209, 276] on button "f(x)" at bounding box center [202, 299] width 25 height 13
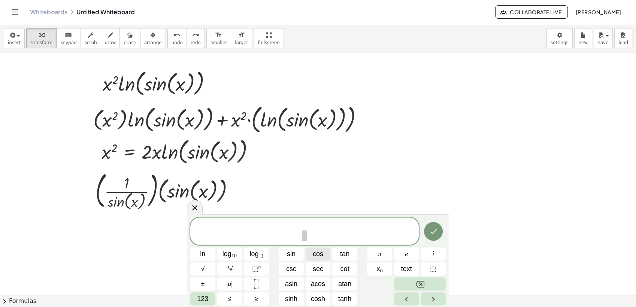
click at [320, 256] on span "cos" at bounding box center [318, 254] width 10 height 10
click at [208, 276] on span "123" at bounding box center [202, 299] width 11 height 10
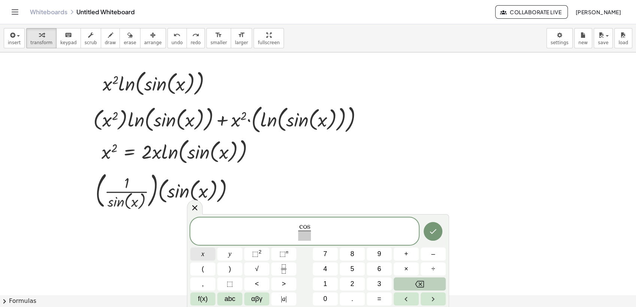
click at [206, 260] on button "x" at bounding box center [202, 254] width 25 height 13
click at [305, 237] on span "​" at bounding box center [305, 236] width 18 height 10
click at [214, 276] on button "f(x)" at bounding box center [202, 299] width 25 height 13
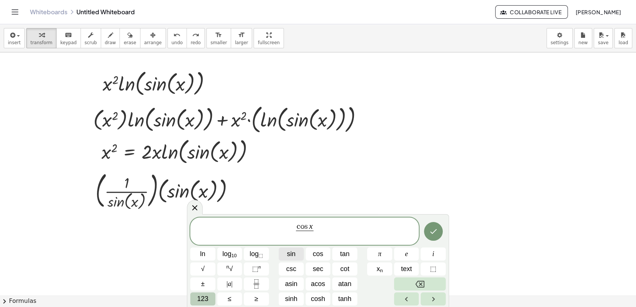
click at [303, 254] on button "sin" at bounding box center [291, 254] width 25 height 13
click at [205, 276] on span "123" at bounding box center [202, 299] width 11 height 10
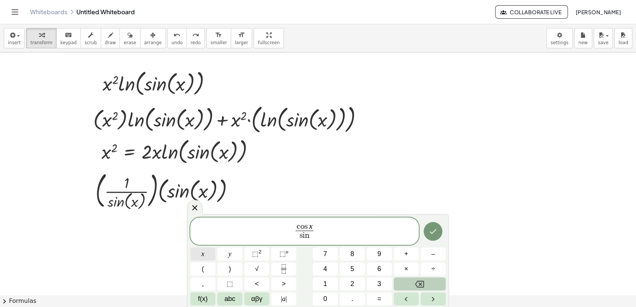
click at [205, 257] on button "x" at bounding box center [202, 254] width 25 height 13
click at [381, 276] on button "=" at bounding box center [379, 299] width 25 height 13
click at [205, 276] on span "f(x)" at bounding box center [203, 299] width 10 height 10
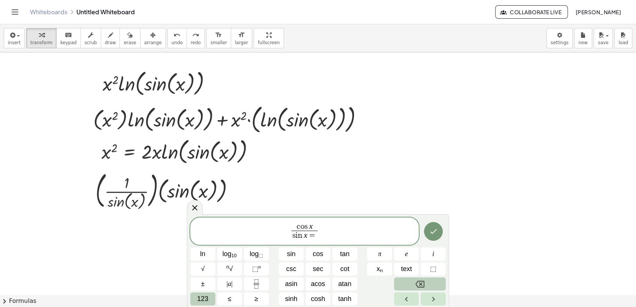
click at [426, 276] on button "Backspace" at bounding box center [420, 284] width 52 height 13
click at [319, 235] on span "c o s x s i n x ​ ​" at bounding box center [304, 232] width 229 height 20
click at [209, 276] on button "123" at bounding box center [202, 299] width 25 height 13
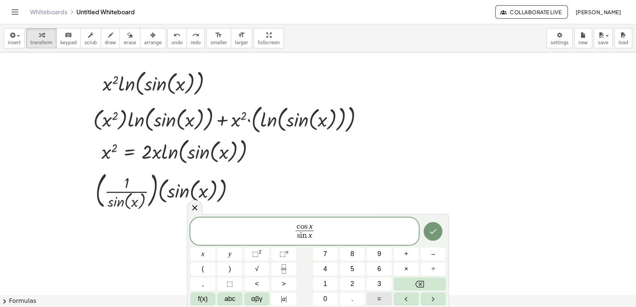
click at [387, 276] on button "=" at bounding box center [379, 299] width 25 height 13
click at [200, 276] on span "f(x)" at bounding box center [203, 299] width 10 height 10
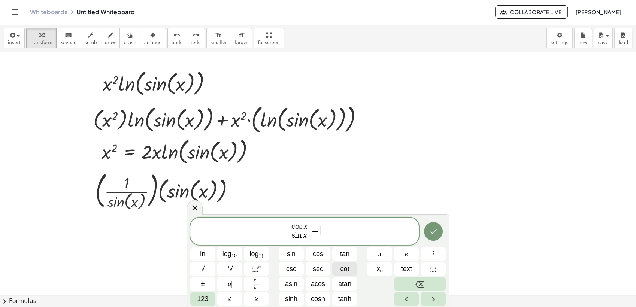
click at [350, 271] on button "cot" at bounding box center [344, 269] width 25 height 13
click at [201, 276] on span "123" at bounding box center [202, 299] width 11 height 10
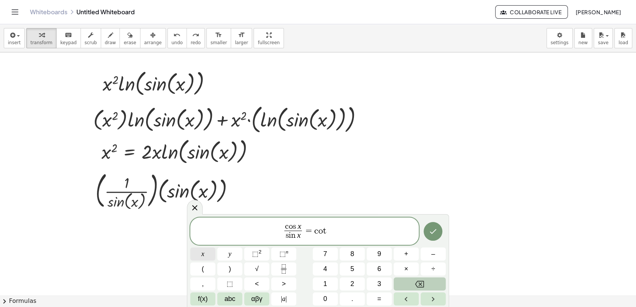
click at [202, 256] on span "x" at bounding box center [203, 254] width 3 height 10
click at [438, 230] on button "Done" at bounding box center [433, 231] width 19 height 19
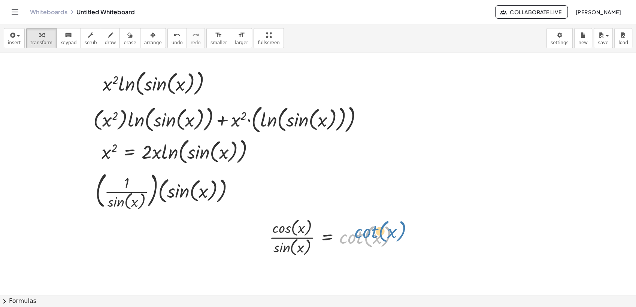
drag, startPoint x: 353, startPoint y: 241, endPoint x: 369, endPoint y: 236, distance: 16.9
click at [369, 236] on div at bounding box center [337, 237] width 143 height 42
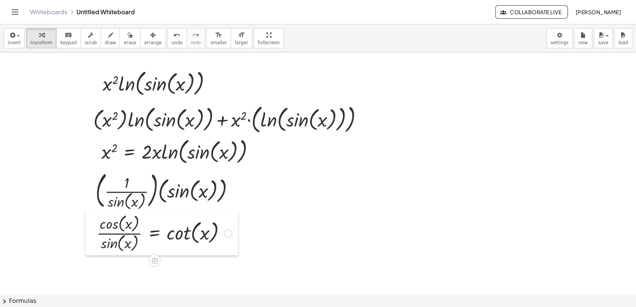
drag, startPoint x: 265, startPoint y: 251, endPoint x: 92, endPoint y: 247, distance: 173.1
click at [92, 247] on div at bounding box center [90, 232] width 11 height 45
drag, startPoint x: 93, startPoint y: 247, endPoint x: 91, endPoint y: 253, distance: 5.8
click at [91, 253] on div at bounding box center [89, 238] width 11 height 45
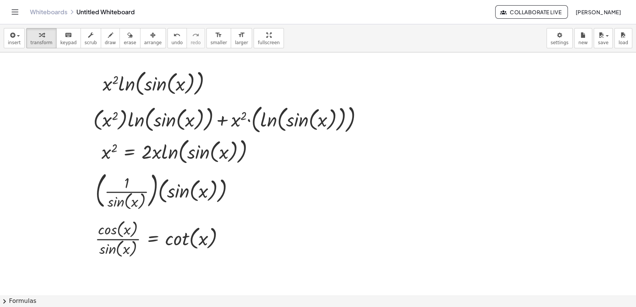
click at [240, 276] on div at bounding box center [318, 258] width 636 height 486
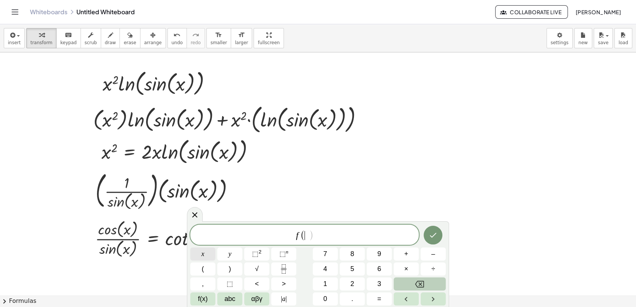
click at [200, 259] on button "x" at bounding box center [202, 254] width 25 height 13
click at [325, 237] on span "f ( x ​ )" at bounding box center [304, 235] width 229 height 12
click at [351, 276] on span "2" at bounding box center [352, 284] width 4 height 10
click at [202, 255] on span "x" at bounding box center [203, 254] width 3 height 10
click at [205, 276] on span "f(x)" at bounding box center [203, 299] width 10 height 10
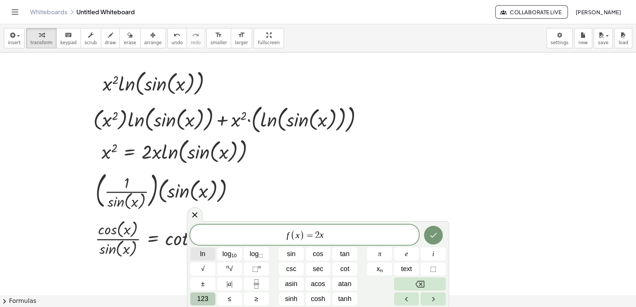
click at [206, 253] on button "ln" at bounding box center [202, 254] width 25 height 13
click at [296, 259] on button "sin" at bounding box center [291, 254] width 25 height 13
click at [211, 276] on button "123" at bounding box center [202, 299] width 25 height 13
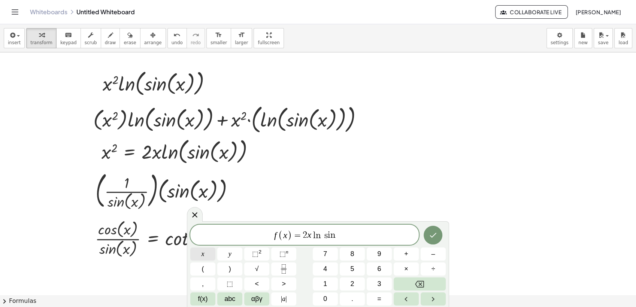
click at [206, 258] on button "x" at bounding box center [202, 254] width 25 height 13
click at [321, 236] on var "s" at bounding box center [322, 235] width 5 height 9
click at [340, 233] on span ")" at bounding box center [339, 235] width 5 height 11
click at [406, 257] on span "+" at bounding box center [406, 254] width 4 height 10
click at [198, 254] on button "x" at bounding box center [202, 254] width 25 height 13
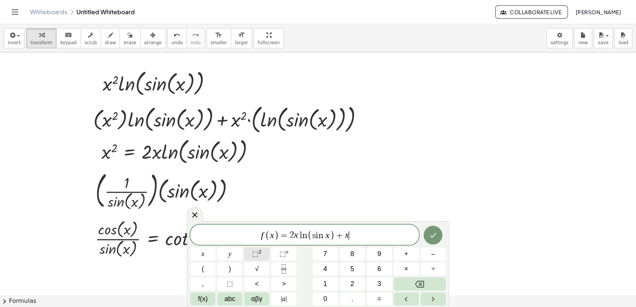
click at [264, 255] on button "⬚ 2" at bounding box center [256, 254] width 25 height 13
click at [205, 276] on span "f(x)" at bounding box center [203, 299] width 10 height 10
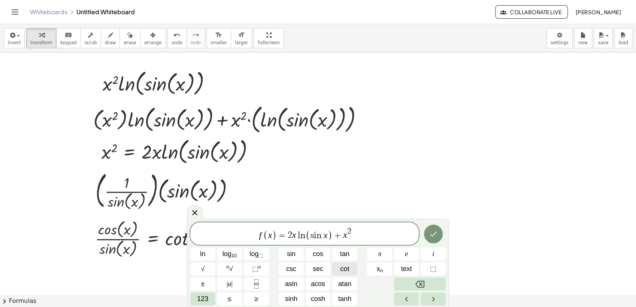
click at [342, 269] on span "cot" at bounding box center [345, 269] width 9 height 10
click at [201, 276] on span "123" at bounding box center [202, 299] width 11 height 10
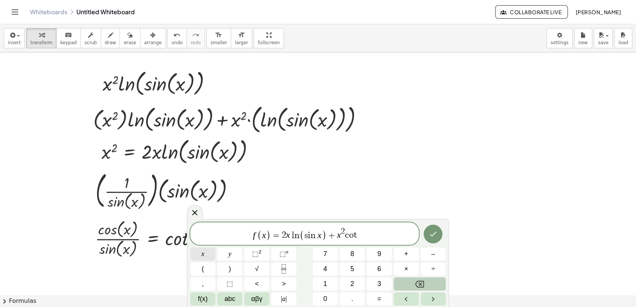
click at [202, 258] on span "x" at bounding box center [203, 254] width 3 height 10
click at [436, 239] on button "Done" at bounding box center [433, 234] width 19 height 19
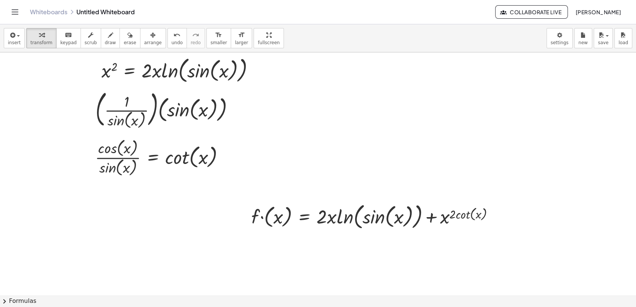
scroll to position [121, 0]
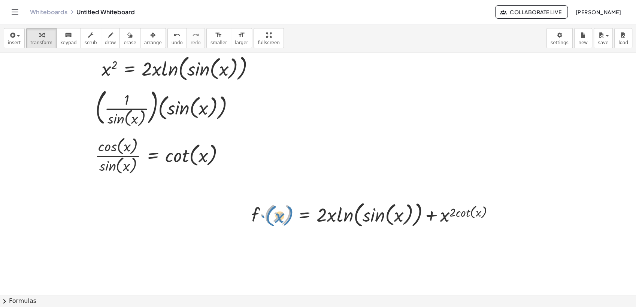
click at [276, 225] on div at bounding box center [376, 214] width 256 height 31
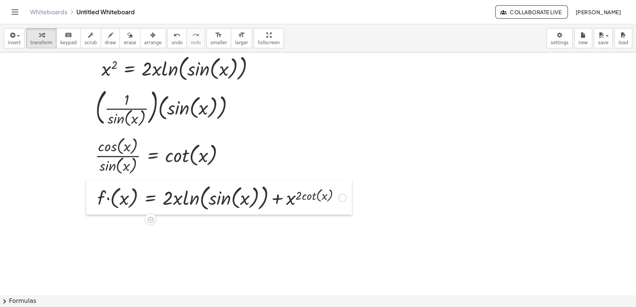
drag, startPoint x: 242, startPoint y: 227, endPoint x: 88, endPoint y: 210, distance: 154.9
click at [88, 210] on div at bounding box center [91, 197] width 11 height 35
click at [332, 154] on div at bounding box center [318, 175] width 636 height 486
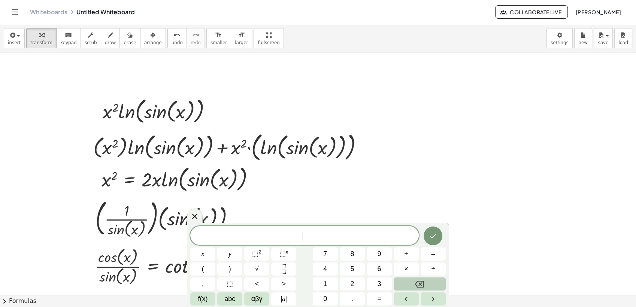
scroll to position [0, 0]
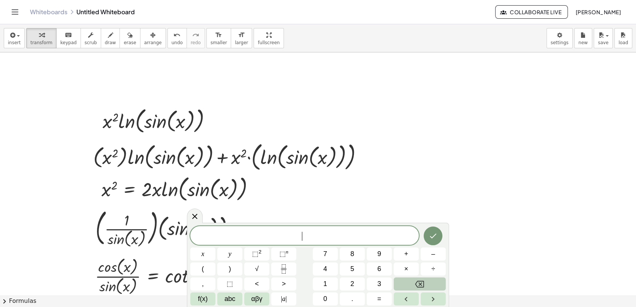
click at [483, 217] on div at bounding box center [318, 295] width 636 height 486
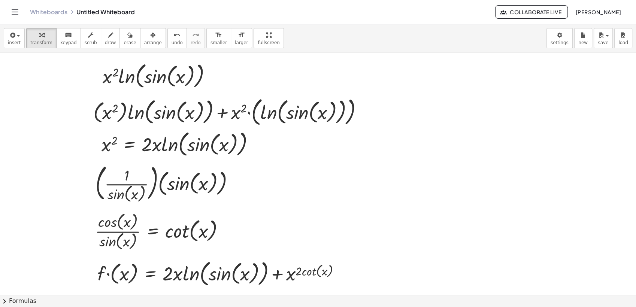
scroll to position [50, 0]
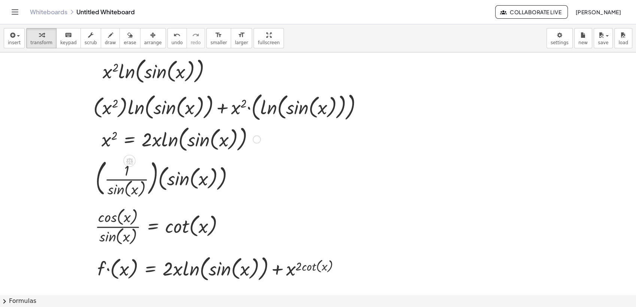
drag, startPoint x: 370, startPoint y: 275, endPoint x: 135, endPoint y: 102, distance: 291.8
click at [135, 102] on div "· x 2 · ln ( , sin ( , x ) ) Fix a mistake Transform line Copy line as LaTeX Co…" at bounding box center [318, 246] width 636 height 486
click at [124, 42] on span "erase" at bounding box center [130, 42] width 12 height 5
drag, startPoint x: 142, startPoint y: 76, endPoint x: 157, endPoint y: 114, distance: 40.8
click at [158, 114] on div at bounding box center [318, 246] width 636 height 486
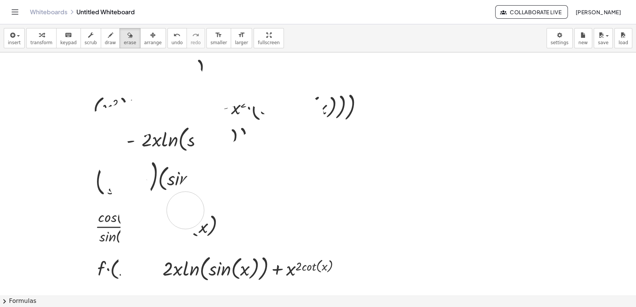
drag, startPoint x: 112, startPoint y: 79, endPoint x: 195, endPoint y: 185, distance: 134.5
click at [193, 197] on div at bounding box center [318, 246] width 636 height 486
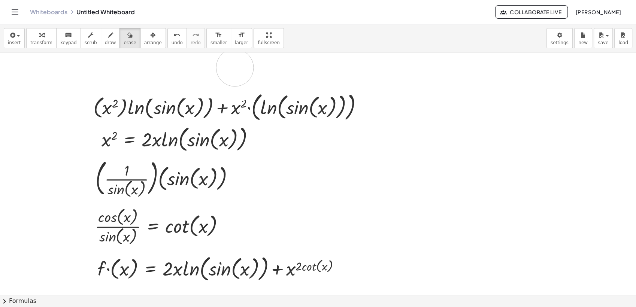
drag, startPoint x: 238, startPoint y: 83, endPoint x: 235, endPoint y: 67, distance: 15.6
click at [235, 67] on div at bounding box center [318, 246] width 636 height 486
drag, startPoint x: 76, startPoint y: 105, endPoint x: 103, endPoint y: 73, distance: 42.5
click at [103, 73] on div at bounding box center [318, 246] width 636 height 486
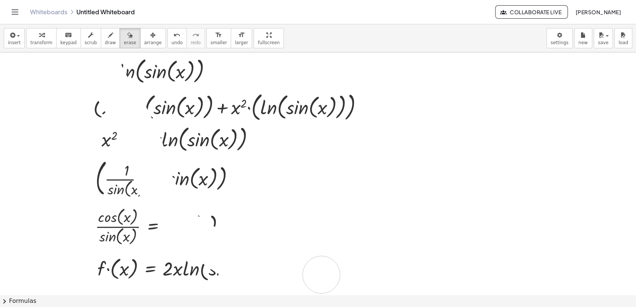
drag, startPoint x: 102, startPoint y: 70, endPoint x: 332, endPoint y: 275, distance: 307.3
click at [332, 275] on div at bounding box center [318, 246] width 636 height 486
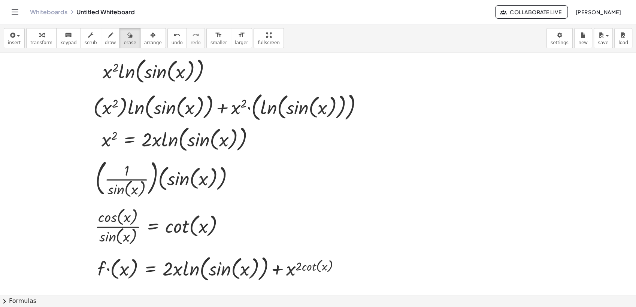
click at [288, 265] on div at bounding box center [318, 246] width 636 height 486
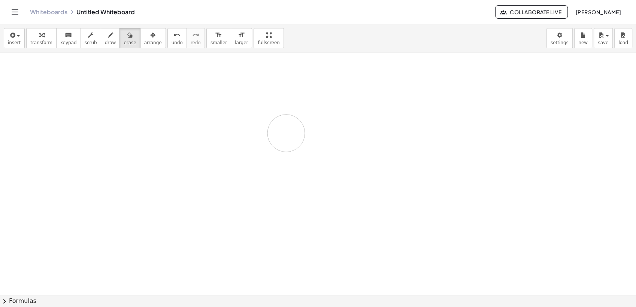
drag, startPoint x: 311, startPoint y: 268, endPoint x: 286, endPoint y: 133, distance: 137.5
click at [286, 133] on div at bounding box center [318, 246] width 636 height 486
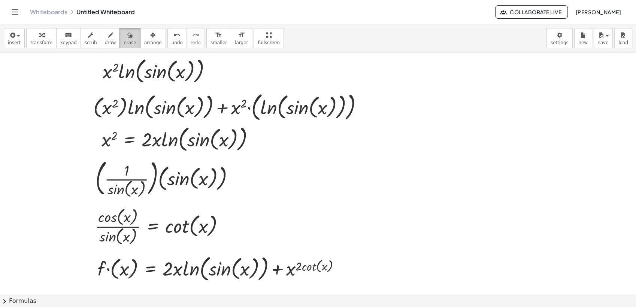
click at [124, 35] on div "button" at bounding box center [130, 34] width 12 height 9
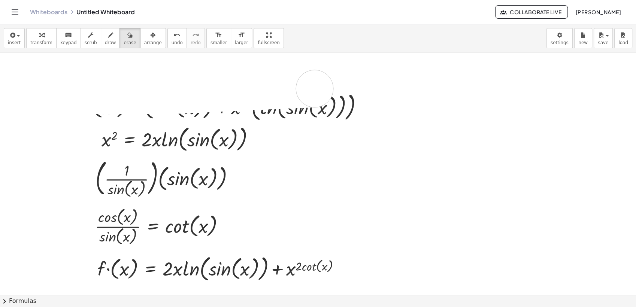
drag, startPoint x: 72, startPoint y: 70, endPoint x: 408, endPoint y: 92, distance: 336.3
click at [408, 92] on div at bounding box center [318, 246] width 636 height 486
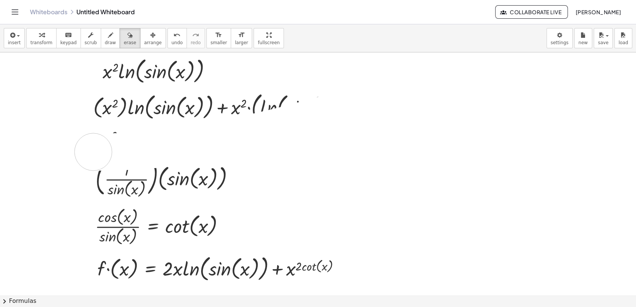
drag, startPoint x: 408, startPoint y: 93, endPoint x: 91, endPoint y: 152, distance: 322.4
click at [91, 152] on div at bounding box center [318, 246] width 636 height 486
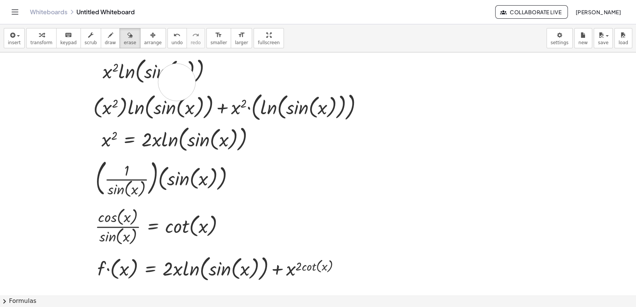
drag, startPoint x: 176, startPoint y: 82, endPoint x: 138, endPoint y: 260, distance: 181.7
click at [138, 260] on div at bounding box center [318, 246] width 636 height 486
click at [173, 36] on icon "undo" at bounding box center [176, 35] width 7 height 9
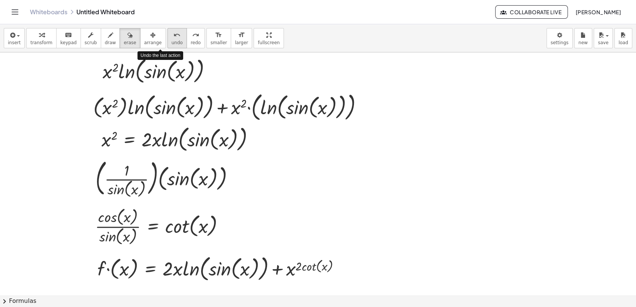
click at [173, 36] on icon "undo" at bounding box center [176, 35] width 7 height 9
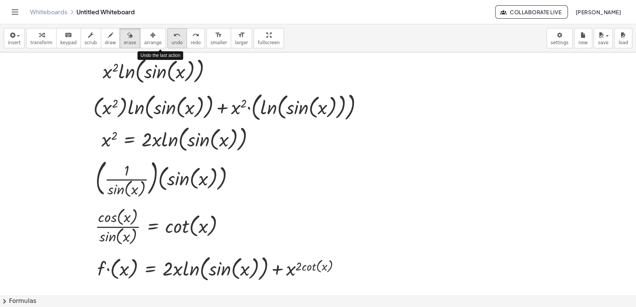
click at [173, 36] on icon "undo" at bounding box center [176, 35] width 7 height 9
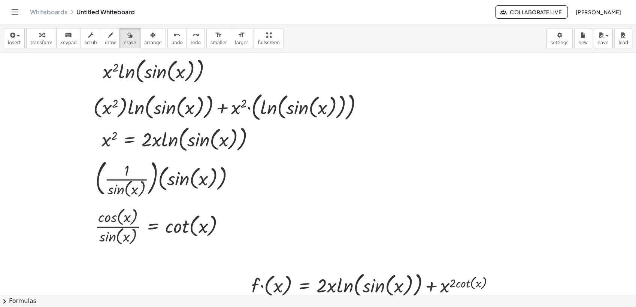
click at [447, 276] on div at bounding box center [318, 246] width 636 height 486
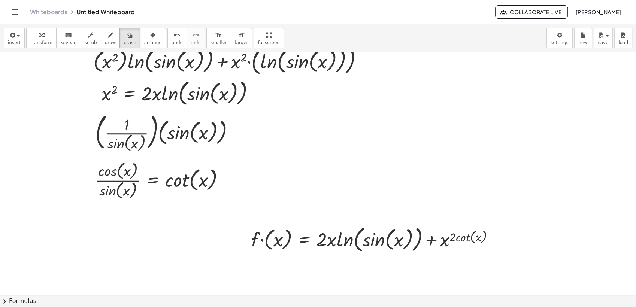
scroll to position [91, 0]
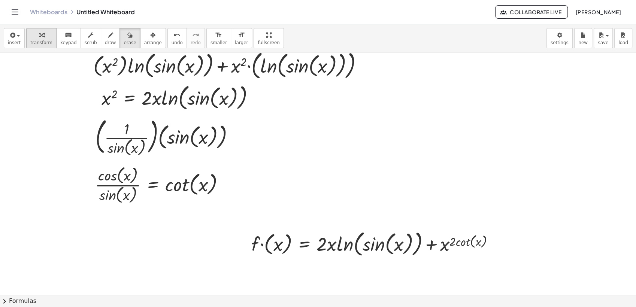
click at [43, 43] on span "transform" at bounding box center [41, 42] width 22 height 5
click at [252, 244] on div at bounding box center [376, 243] width 256 height 31
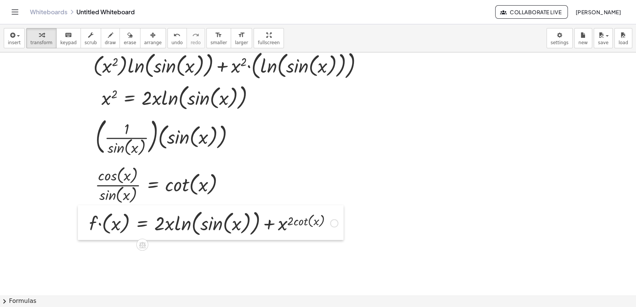
drag, startPoint x: 246, startPoint y: 253, endPoint x: 83, endPoint y: 232, distance: 164.7
click at [83, 232] on div at bounding box center [83, 222] width 11 height 35
click at [84, 232] on div at bounding box center [83, 222] width 11 height 35
click at [302, 226] on div at bounding box center [214, 222] width 256 height 31
click at [303, 226] on div at bounding box center [214, 222] width 256 height 31
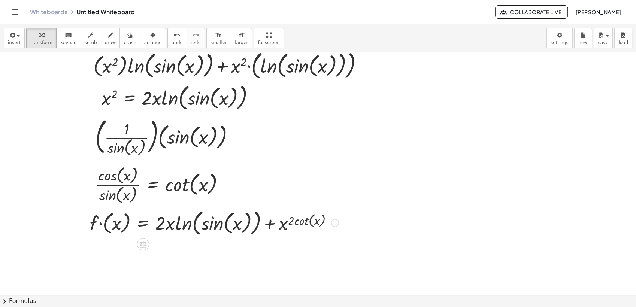
click at [303, 226] on div at bounding box center [214, 222] width 256 height 31
click at [303, 225] on div at bounding box center [214, 222] width 256 height 31
click at [307, 220] on div at bounding box center [214, 222] width 256 height 31
click at [146, 245] on icon at bounding box center [143, 245] width 7 height 6
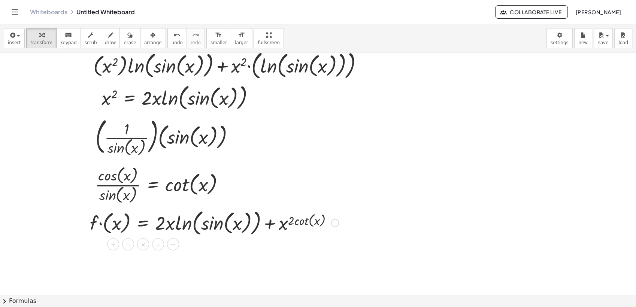
click at [315, 220] on div at bounding box center [214, 222] width 256 height 31
click at [308, 215] on div at bounding box center [214, 222] width 256 height 31
click at [307, 215] on div at bounding box center [214, 222] width 256 height 31
click at [305, 223] on div at bounding box center [214, 222] width 256 height 31
click at [306, 223] on div at bounding box center [214, 222] width 256 height 31
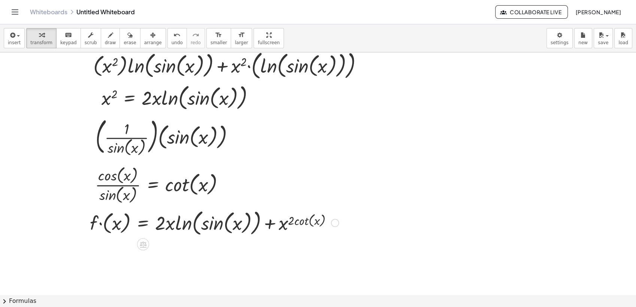
click at [167, 234] on div at bounding box center [214, 222] width 256 height 31
click at [166, 227] on div at bounding box center [214, 222] width 256 height 31
click at [216, 233] on div at bounding box center [214, 222] width 256 height 31
drag, startPoint x: 213, startPoint y: 214, endPoint x: 216, endPoint y: 222, distance: 8.4
click at [216, 222] on div at bounding box center [214, 222] width 256 height 31
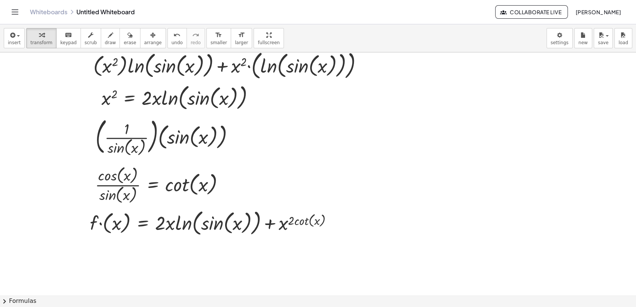
click at [149, 245] on div at bounding box center [318, 204] width 636 height 486
click at [144, 248] on icon at bounding box center [143, 245] width 8 height 8
click at [174, 243] on icon at bounding box center [173, 244] width 7 height 7
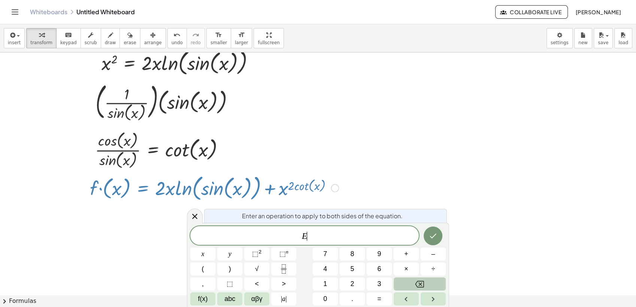
scroll to position [127, 0]
drag, startPoint x: 321, startPoint y: 234, endPoint x: 293, endPoint y: 235, distance: 28.9
click at [293, 235] on span "E" at bounding box center [304, 236] width 229 height 10
click at [329, 178] on div at bounding box center [214, 187] width 256 height 31
click at [320, 181] on div at bounding box center [214, 187] width 256 height 31
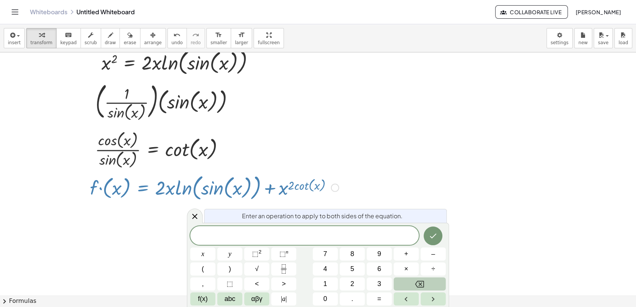
drag, startPoint x: 291, startPoint y: 185, endPoint x: 306, endPoint y: 196, distance: 18.5
click at [306, 196] on div at bounding box center [214, 187] width 256 height 31
drag, startPoint x: 282, startPoint y: 182, endPoint x: 172, endPoint y: 187, distance: 109.5
click at [172, 187] on div at bounding box center [214, 187] width 256 height 31
click at [199, 199] on div at bounding box center [214, 187] width 256 height 31
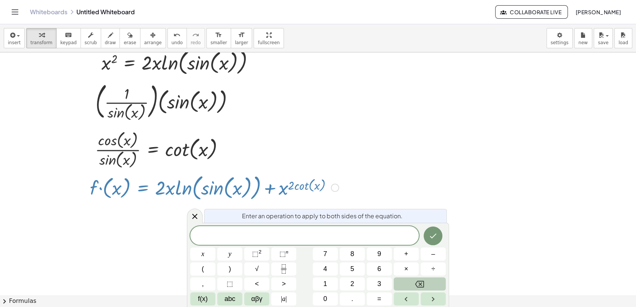
click at [465, 212] on div at bounding box center [318, 169] width 636 height 486
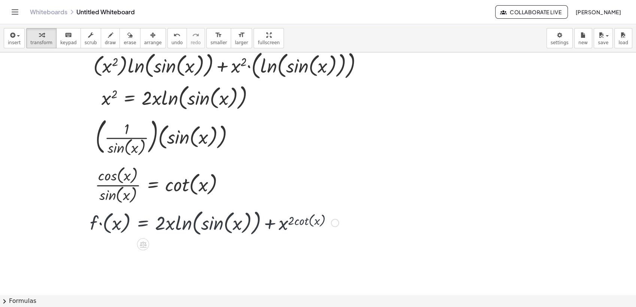
scroll to position [91, 0]
click at [212, 218] on div at bounding box center [214, 222] width 256 height 31
click at [84, 230] on div at bounding box center [84, 222] width 11 height 35
click at [94, 230] on div at bounding box center [215, 221] width 256 height 31
click at [184, 217] on div at bounding box center [215, 221] width 256 height 31
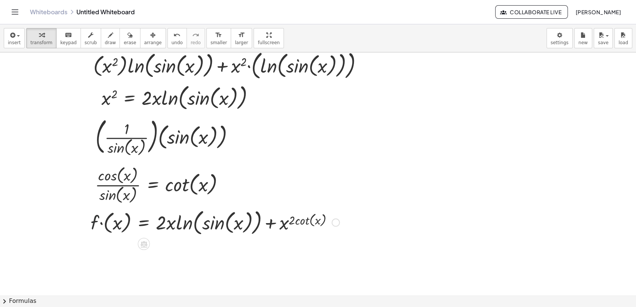
click at [184, 217] on div at bounding box center [215, 221] width 256 height 31
click at [193, 220] on div at bounding box center [215, 221] width 256 height 31
drag, startPoint x: 193, startPoint y: 220, endPoint x: 70, endPoint y: 37, distance: 220.2
click at [70, 37] on button "keyboard keypad" at bounding box center [68, 38] width 25 height 20
click at [35, 38] on div "button" at bounding box center [41, 34] width 22 height 9
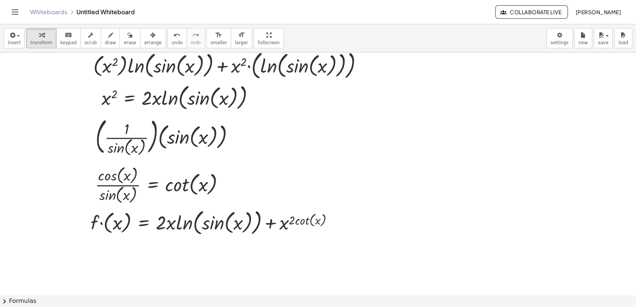
click at [214, 229] on div at bounding box center [215, 221] width 256 height 31
click at [164, 227] on div at bounding box center [215, 221] width 256 height 31
click at [123, 226] on div at bounding box center [215, 221] width 256 height 31
click at [82, 229] on div "· x 2 · ln ( , sin ( , x ) ) Fix a mistake Transform line Copy line as LaTeX Co…" at bounding box center [318, 204] width 636 height 486
click at [101, 227] on div at bounding box center [214, 222] width 256 height 31
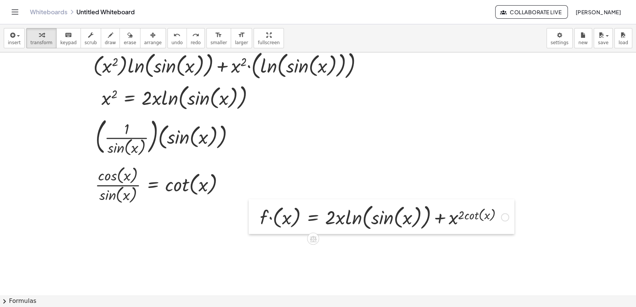
drag, startPoint x: 81, startPoint y: 235, endPoint x: 284, endPoint y: 220, distance: 203.9
click at [260, 220] on div at bounding box center [254, 216] width 11 height 35
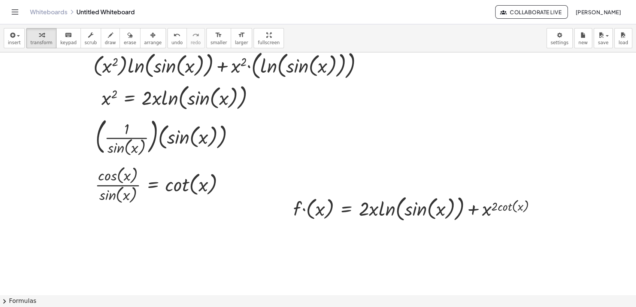
click at [278, 187] on div at bounding box center [318, 204] width 636 height 486
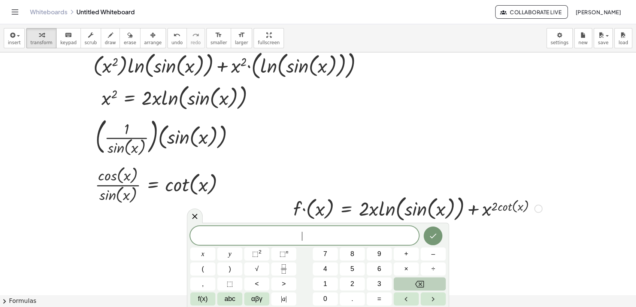
click at [384, 211] on div at bounding box center [418, 208] width 256 height 31
click at [197, 215] on icon at bounding box center [194, 216] width 9 height 9
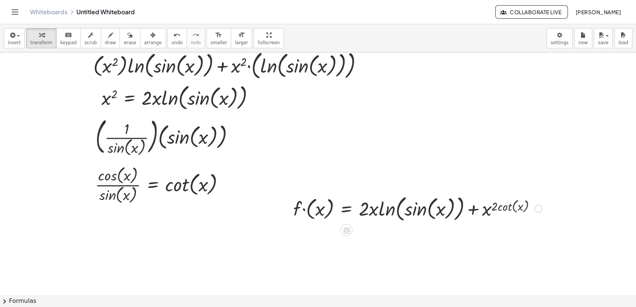
click at [539, 211] on div at bounding box center [538, 209] width 8 height 8
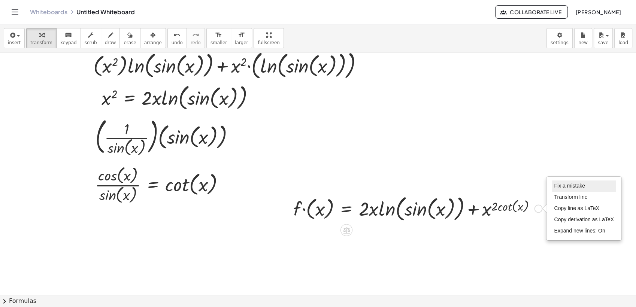
click at [560, 187] on span "Fix a mistake" at bounding box center [569, 186] width 31 height 6
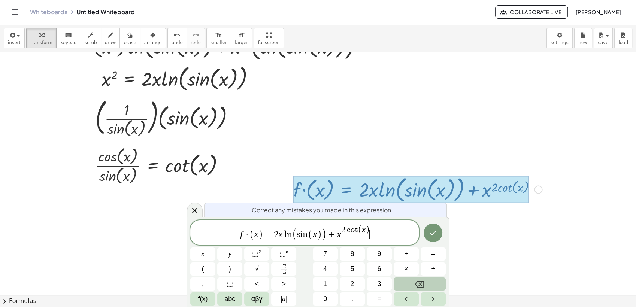
scroll to position [112, 0]
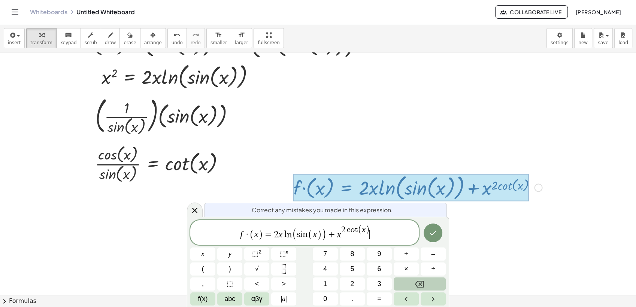
click at [357, 230] on span "2 c o t ( x )" at bounding box center [355, 231] width 29 height 10
click at [367, 232] on span "f · ( x ) = 2 x l n ( s i n ( x ) ) + x 2 ( ​ x )" at bounding box center [304, 233] width 229 height 17
click at [206, 276] on span "f(x)" at bounding box center [203, 299] width 10 height 10
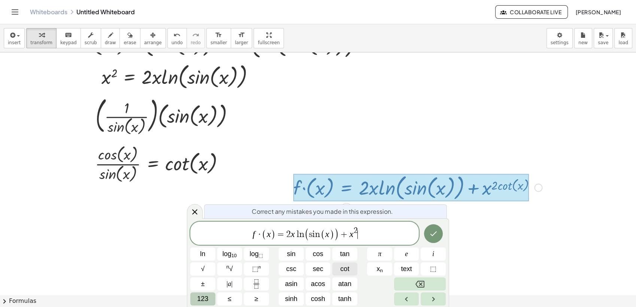
click at [339, 265] on button "cot" at bounding box center [344, 269] width 25 height 13
click at [200, 276] on span "123" at bounding box center [202, 299] width 11 height 10
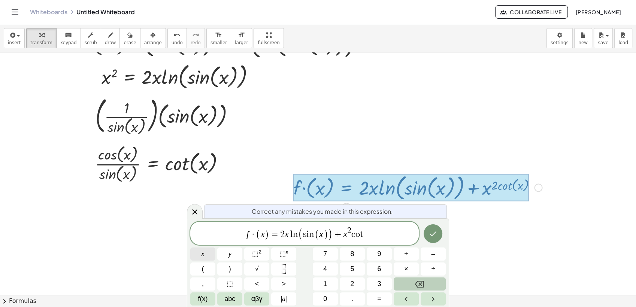
click at [206, 254] on button "x" at bounding box center [202, 254] width 25 height 13
click at [432, 229] on icon "Done" at bounding box center [433, 233] width 9 height 9
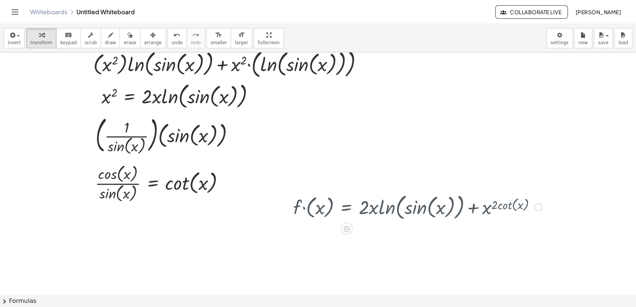
scroll to position [91, 0]
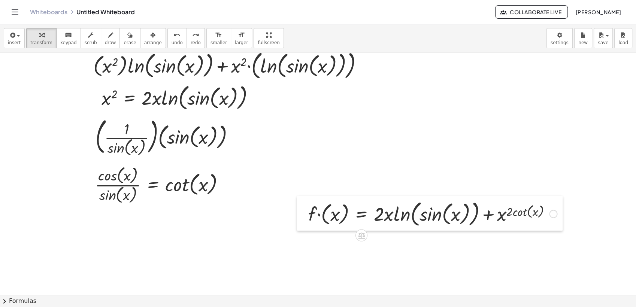
drag, startPoint x: 87, startPoint y: 228, endPoint x: 302, endPoint y: 208, distance: 216.3
click at [302, 209] on div at bounding box center [302, 213] width 11 height 35
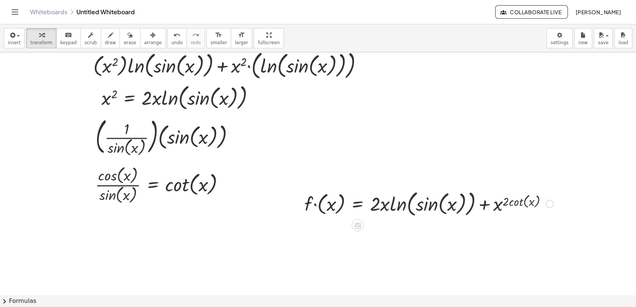
click at [359, 224] on icon at bounding box center [358, 225] width 8 height 8
click at [388, 223] on icon at bounding box center [387, 225] width 7 height 7
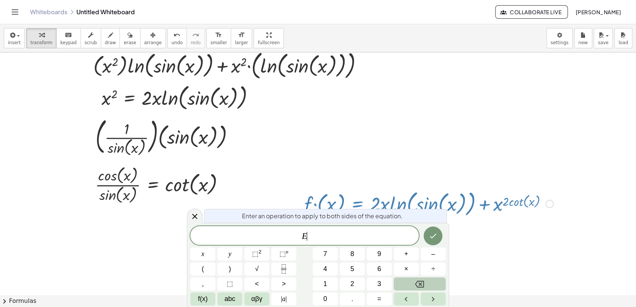
click at [390, 237] on span "E ​" at bounding box center [304, 236] width 229 height 10
click at [481, 142] on div at bounding box center [318, 204] width 636 height 486
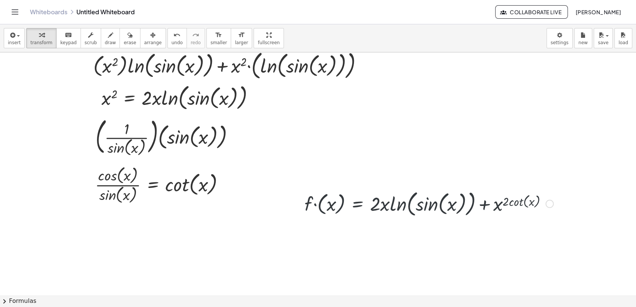
click at [453, 205] on div at bounding box center [429, 203] width 256 height 31
drag, startPoint x: 453, startPoint y: 206, endPoint x: 475, endPoint y: 219, distance: 25.7
click at [471, 218] on div at bounding box center [429, 203] width 256 height 31
click at [548, 202] on div "Fix a mistake Transform line Copy line as LaTeX Copy derivation as LaTeX Expand…" at bounding box center [549, 204] width 8 height 8
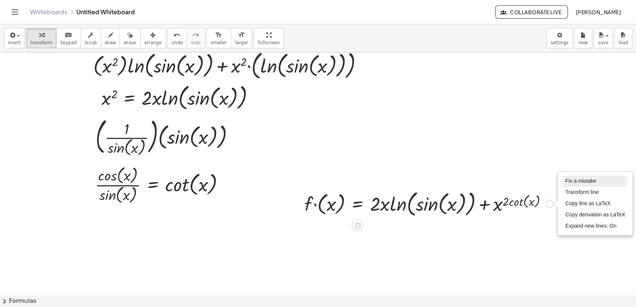
click at [566, 179] on span "Fix a mistake" at bounding box center [580, 181] width 31 height 6
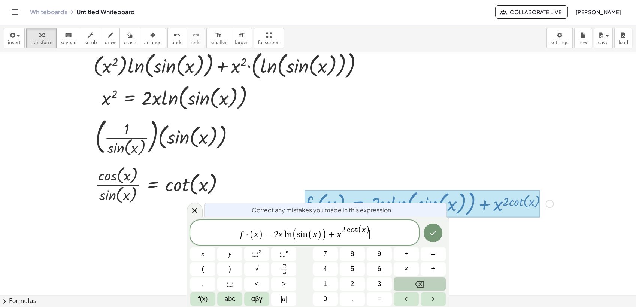
click at [375, 234] on span "f · ( x ) = 2 x l n ( s i n ( x ) ) + x 2 c o t ( x ) ​" at bounding box center [304, 233] width 229 height 17
click at [212, 267] on button "(" at bounding box center [202, 269] width 25 height 13
click at [208, 276] on button "f(x)" at bounding box center [202, 299] width 25 height 13
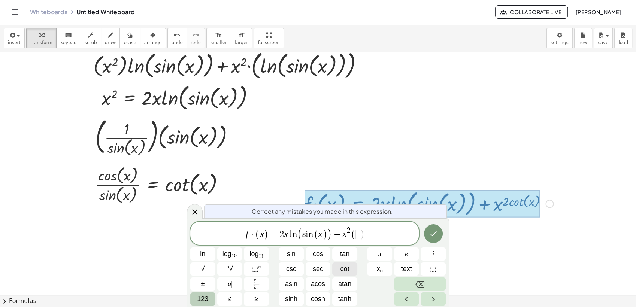
click at [344, 269] on span "cot" at bounding box center [345, 269] width 9 height 10
click at [201, 276] on span "123" at bounding box center [202, 299] width 11 height 10
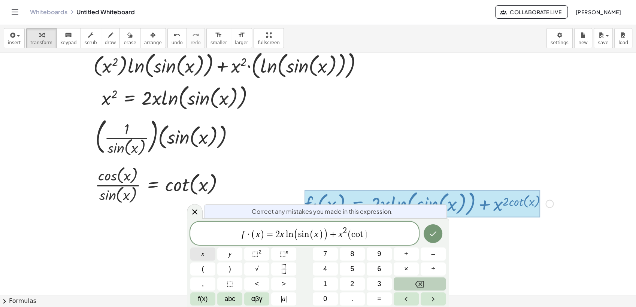
click at [203, 259] on button "x" at bounding box center [202, 254] width 25 height 13
click at [437, 233] on icon "Done" at bounding box center [433, 233] width 9 height 9
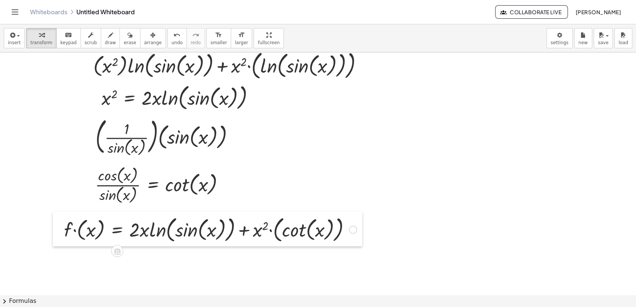
drag, startPoint x: 302, startPoint y: 218, endPoint x: 61, endPoint y: 244, distance: 241.9
click at [61, 244] on div at bounding box center [58, 229] width 11 height 35
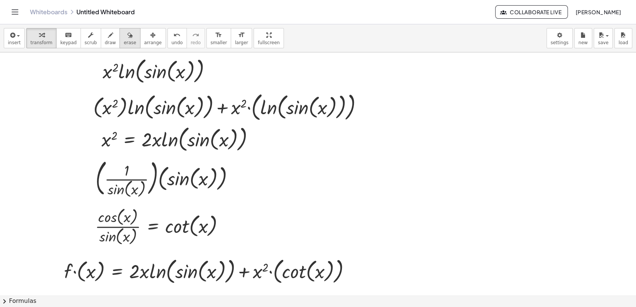
click at [120, 34] on button "erase" at bounding box center [130, 38] width 21 height 20
click at [127, 37] on icon "button" at bounding box center [129, 35] width 5 height 9
click at [124, 43] on span "erase" at bounding box center [130, 42] width 12 height 5
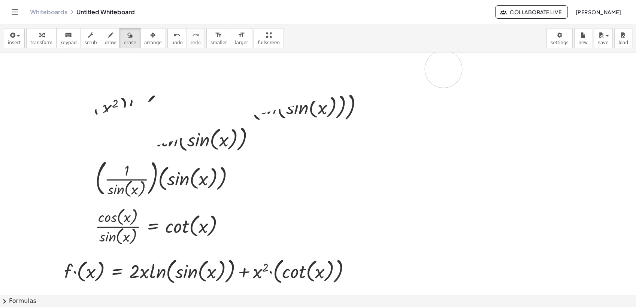
drag, startPoint x: 90, startPoint y: 91, endPoint x: 135, endPoint y: 162, distance: 83.6
click at [132, 159] on div at bounding box center [318, 246] width 636 height 486
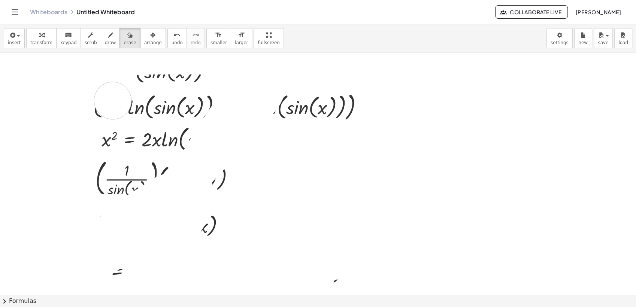
drag, startPoint x: 266, startPoint y: 91, endPoint x: 291, endPoint y: 175, distance: 87.5
click at [290, 174] on div at bounding box center [318, 246] width 636 height 486
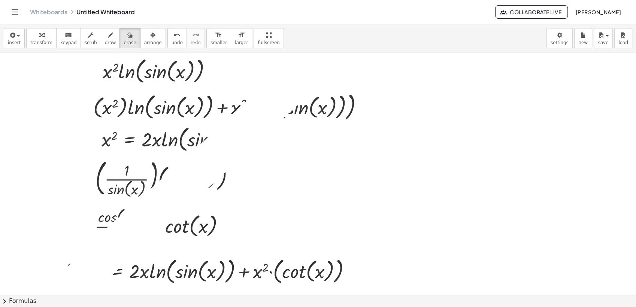
drag, startPoint x: 120, startPoint y: 241, endPoint x: 27, endPoint y: 327, distance: 125.9
click at [27, 276] on html "Graspable Math Activities Whiteboards Classes Account v1.28.3 | Privacy policy …" at bounding box center [318, 153] width 636 height 307
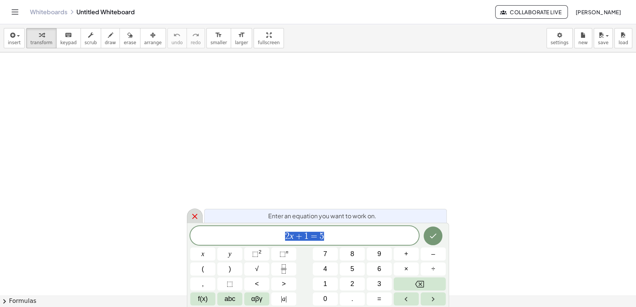
click at [198, 217] on icon at bounding box center [194, 216] width 9 height 9
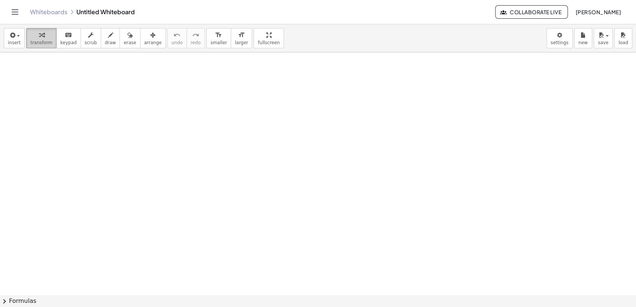
click at [45, 36] on div "button" at bounding box center [41, 34] width 22 height 9
click at [56, 36] on button "keyboard keypad" at bounding box center [68, 38] width 25 height 20
click at [46, 36] on div "button" at bounding box center [41, 34] width 22 height 9
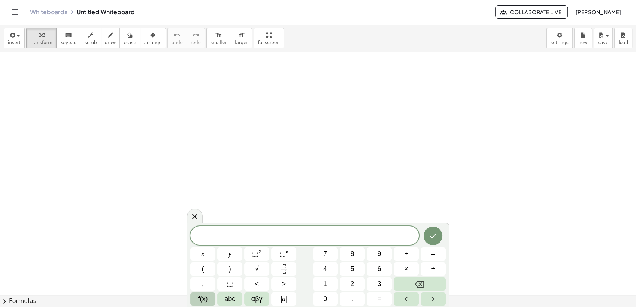
click at [209, 300] on button "f(x)" at bounding box center [202, 299] width 25 height 13
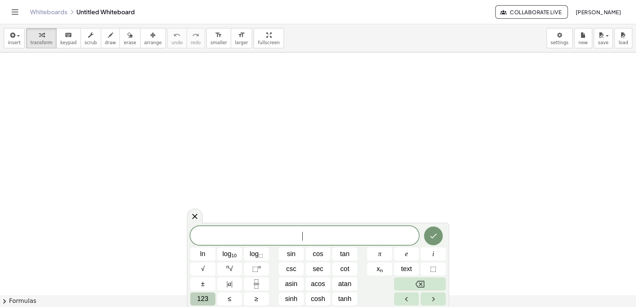
click at [209, 297] on button "123" at bounding box center [202, 299] width 25 height 13
